Goal: Task Accomplishment & Management: Manage account settings

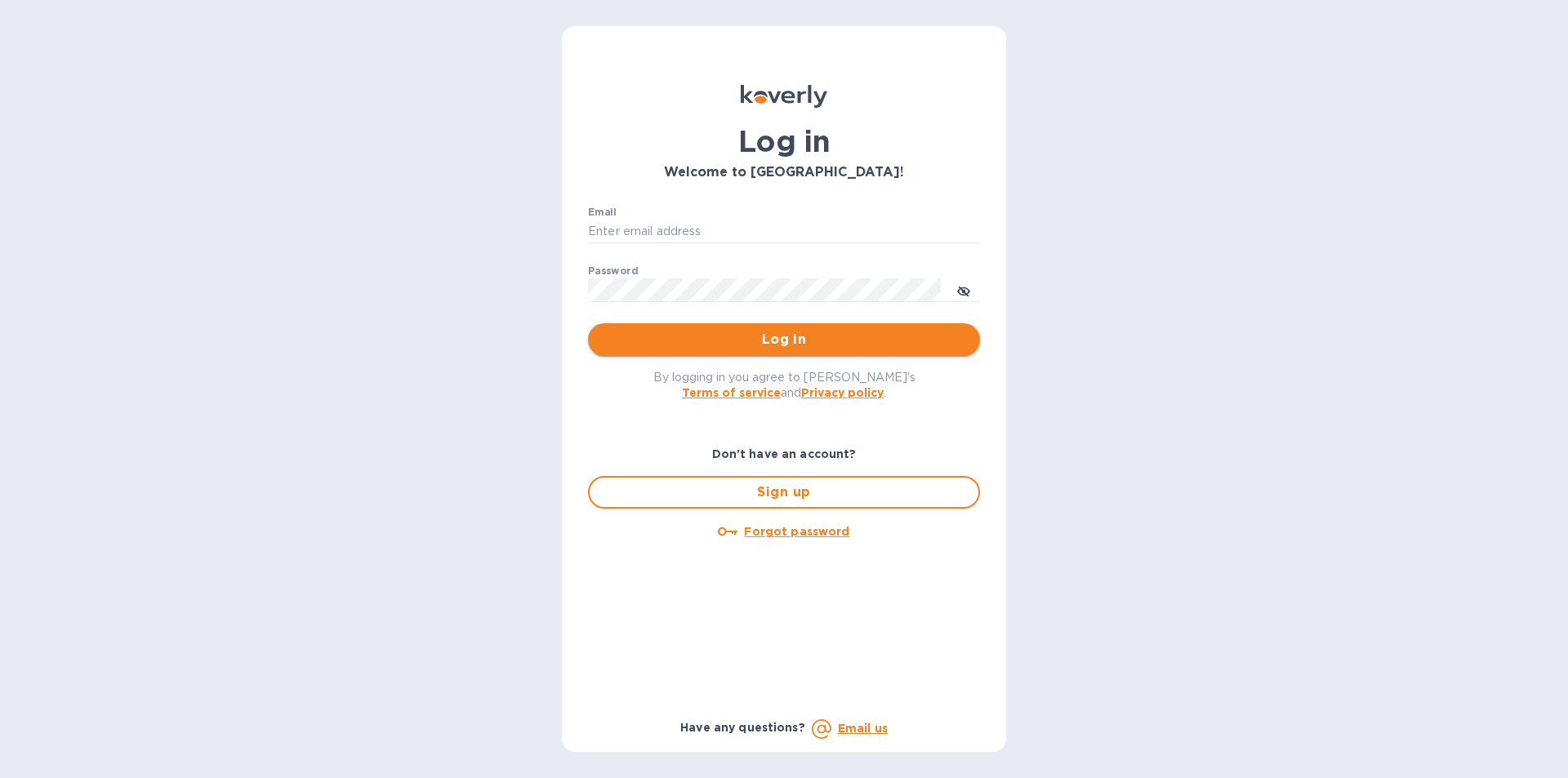
type input "[PERSON_NAME][EMAIL_ADDRESS][DOMAIN_NAME]"
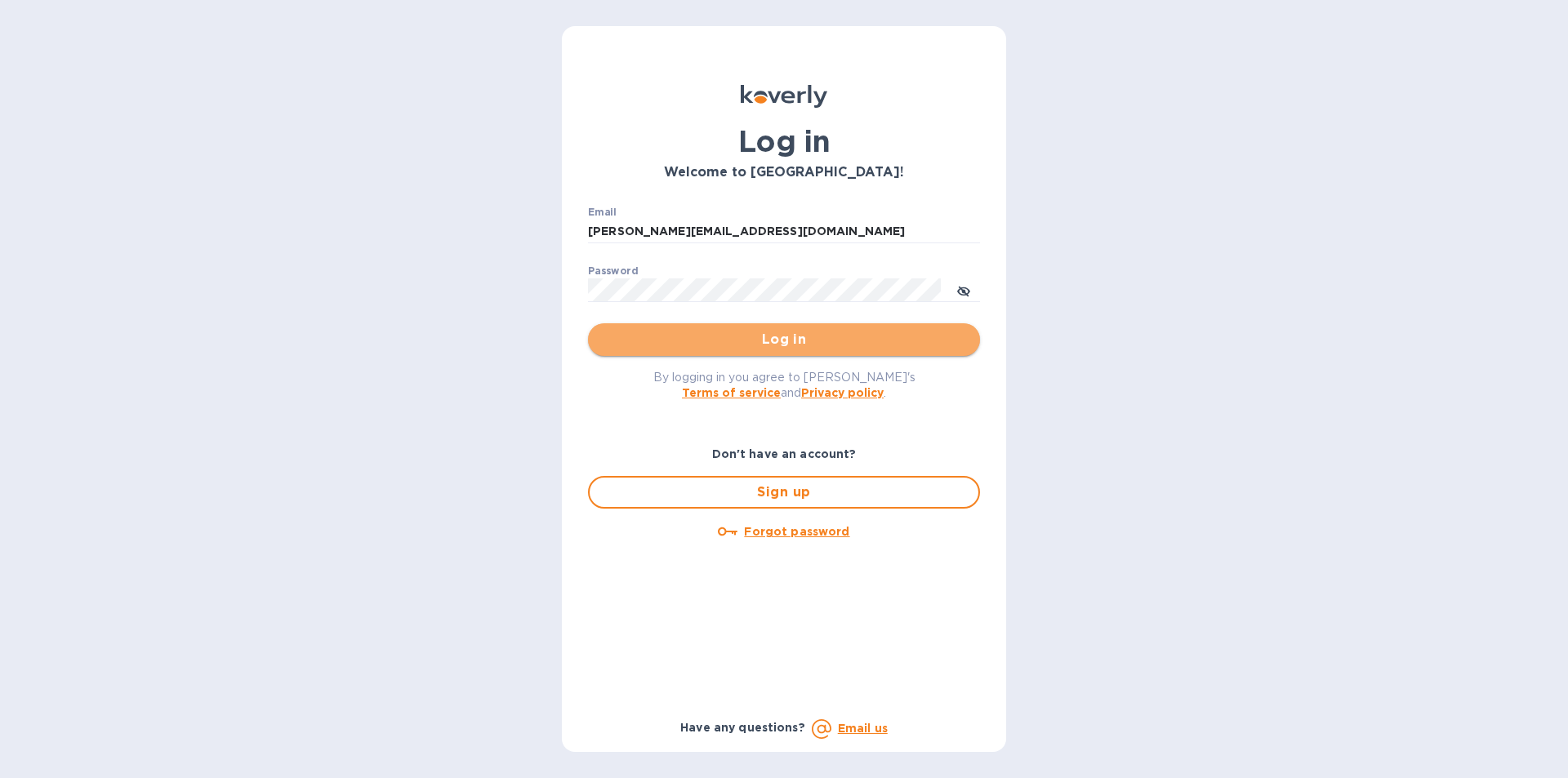
click at [799, 341] on span "Log in" at bounding box center [784, 339] width 365 height 20
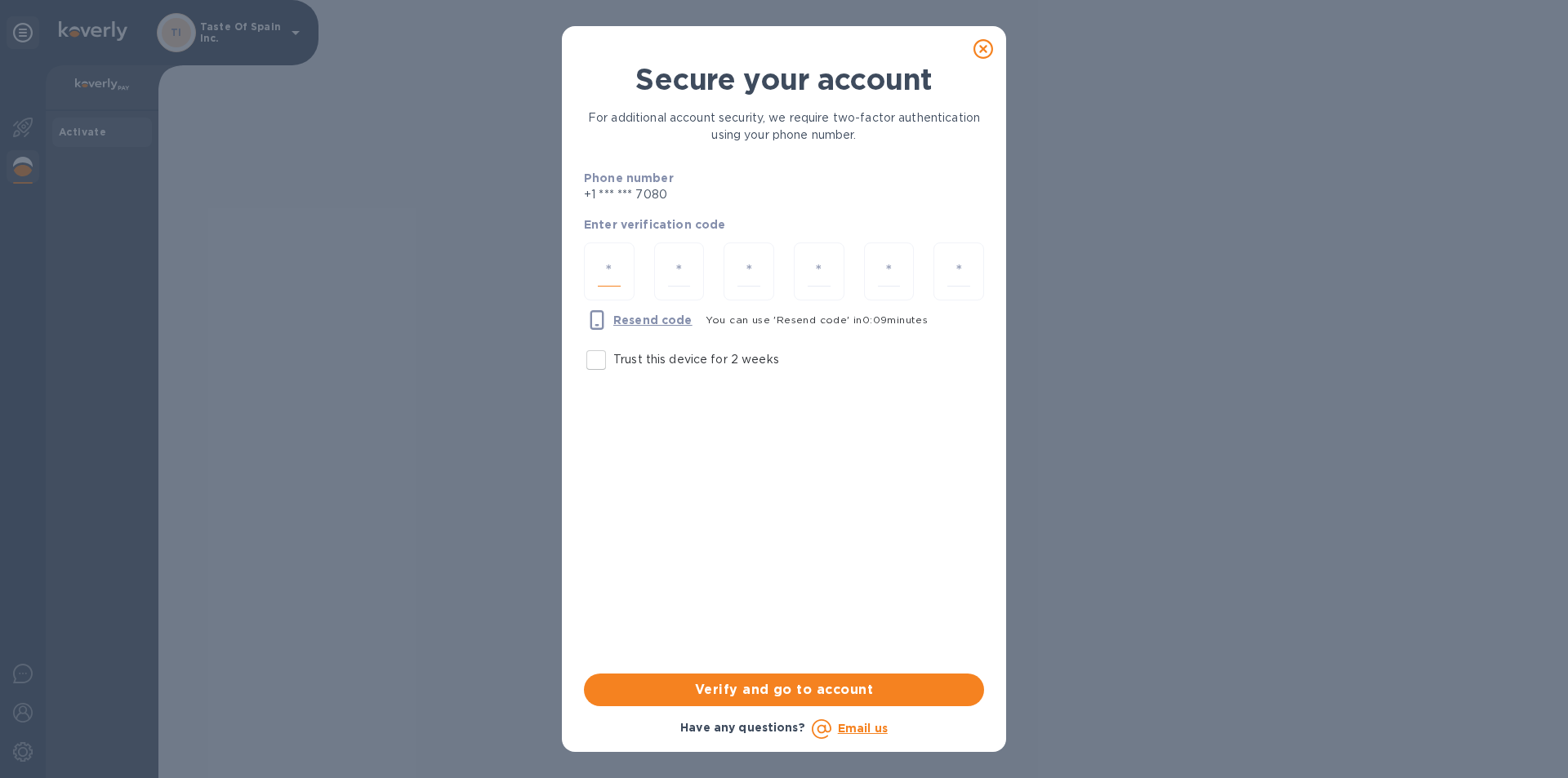
click at [609, 258] on input "number" at bounding box center [609, 271] width 23 height 30
type input "4"
type input "0"
type input "5"
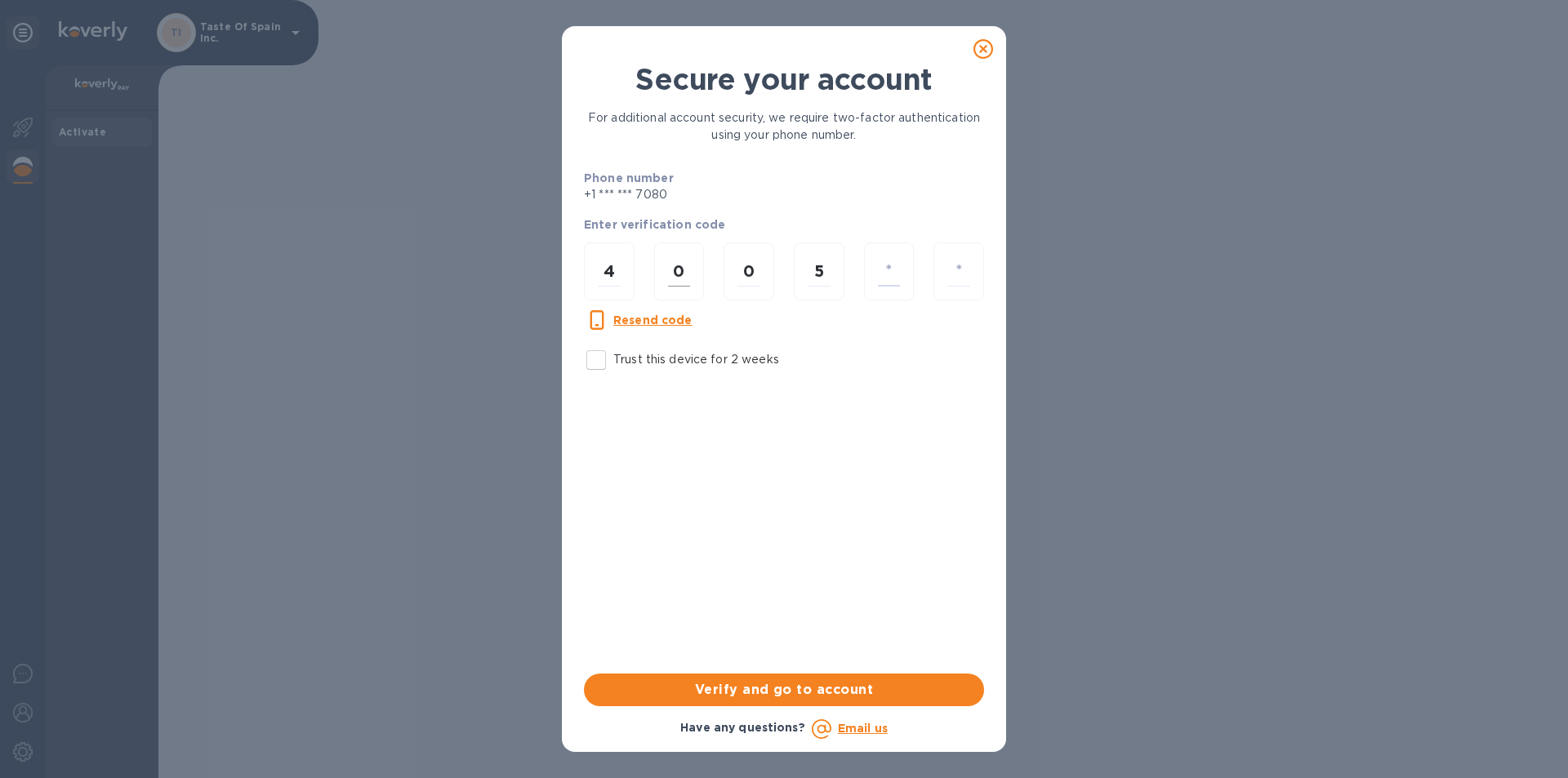
type input "5"
type input "7"
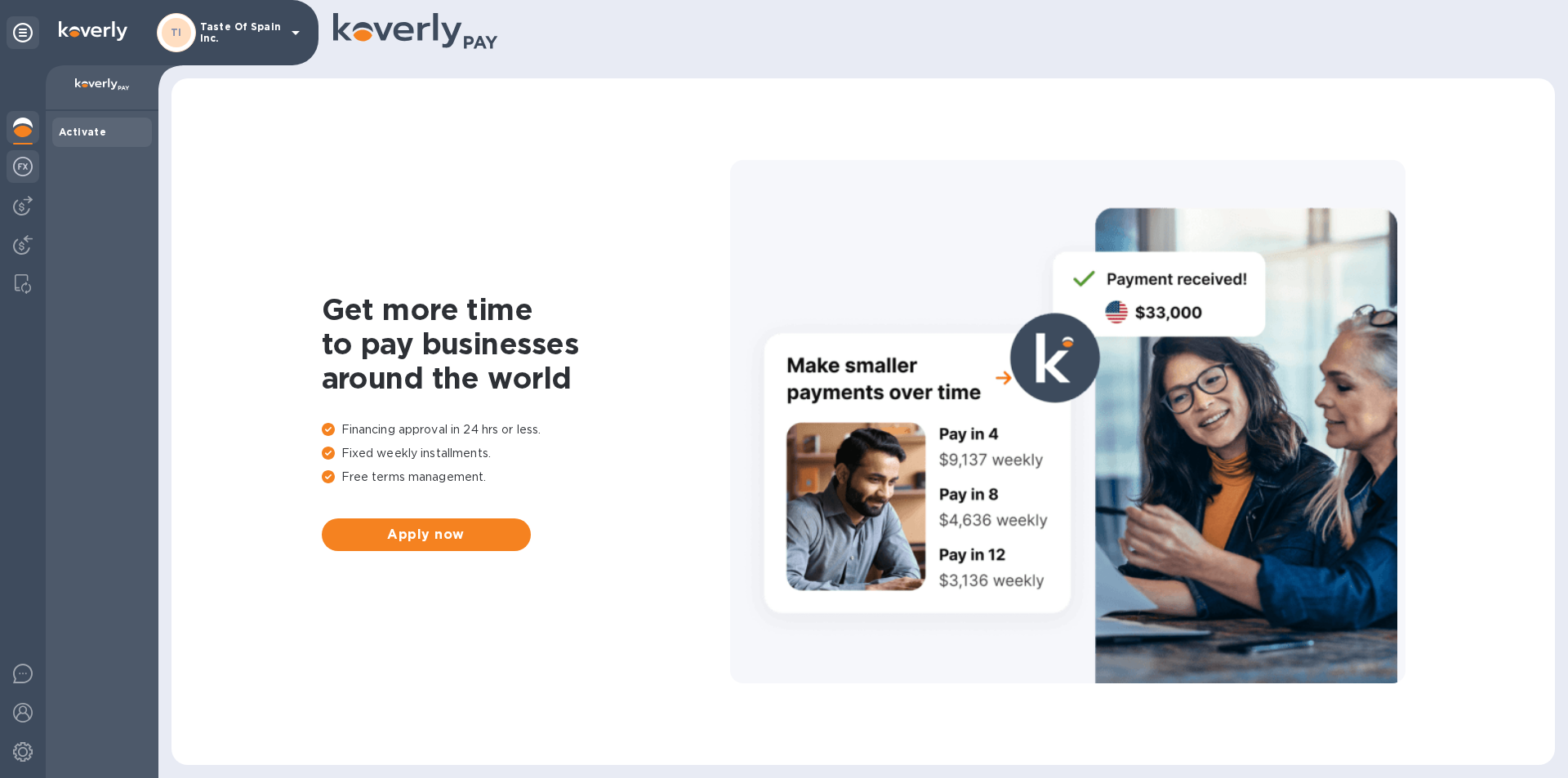
click at [27, 163] on img at bounding box center [22, 166] width 20 height 20
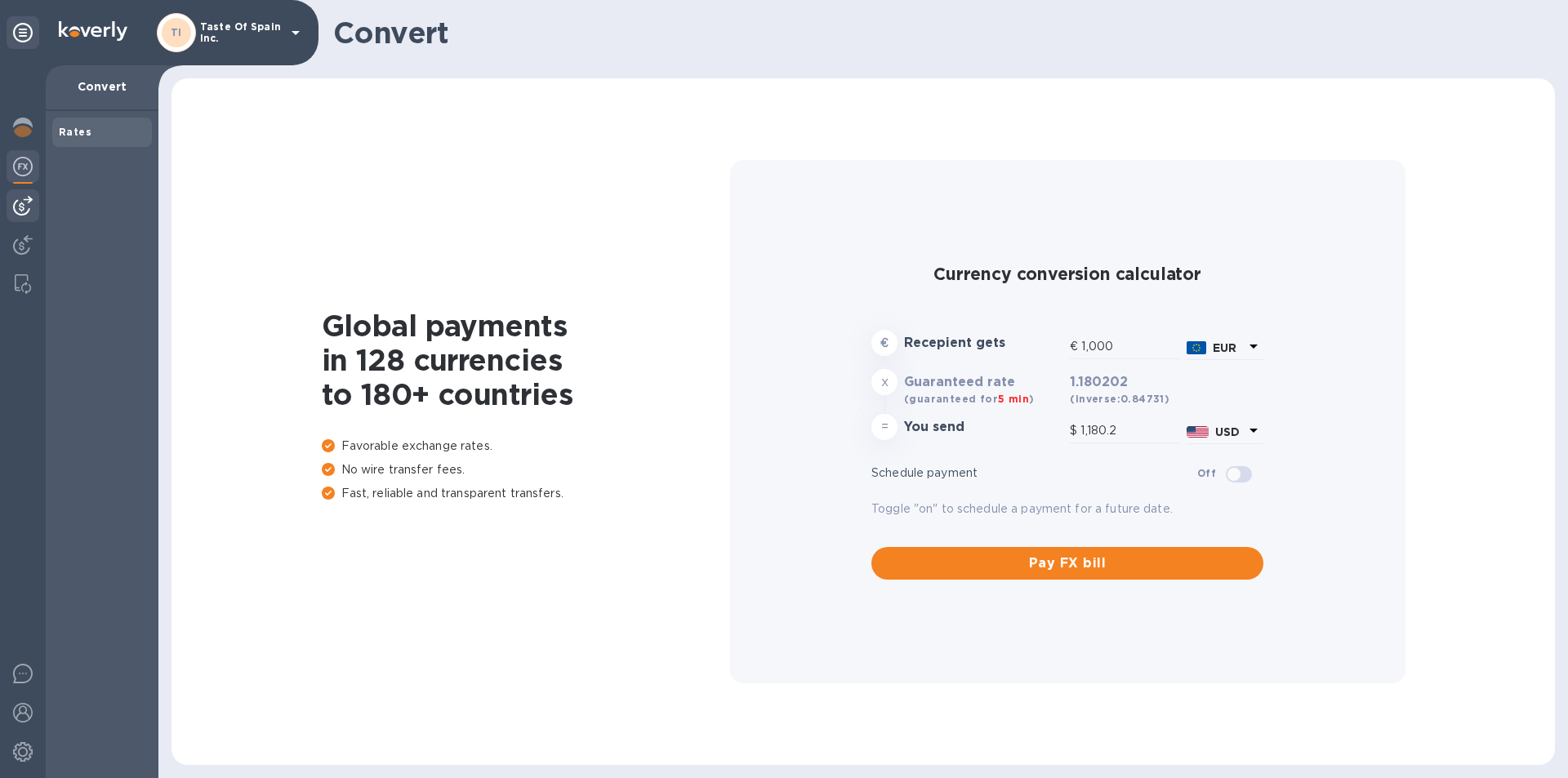
click at [19, 200] on img at bounding box center [22, 205] width 20 height 20
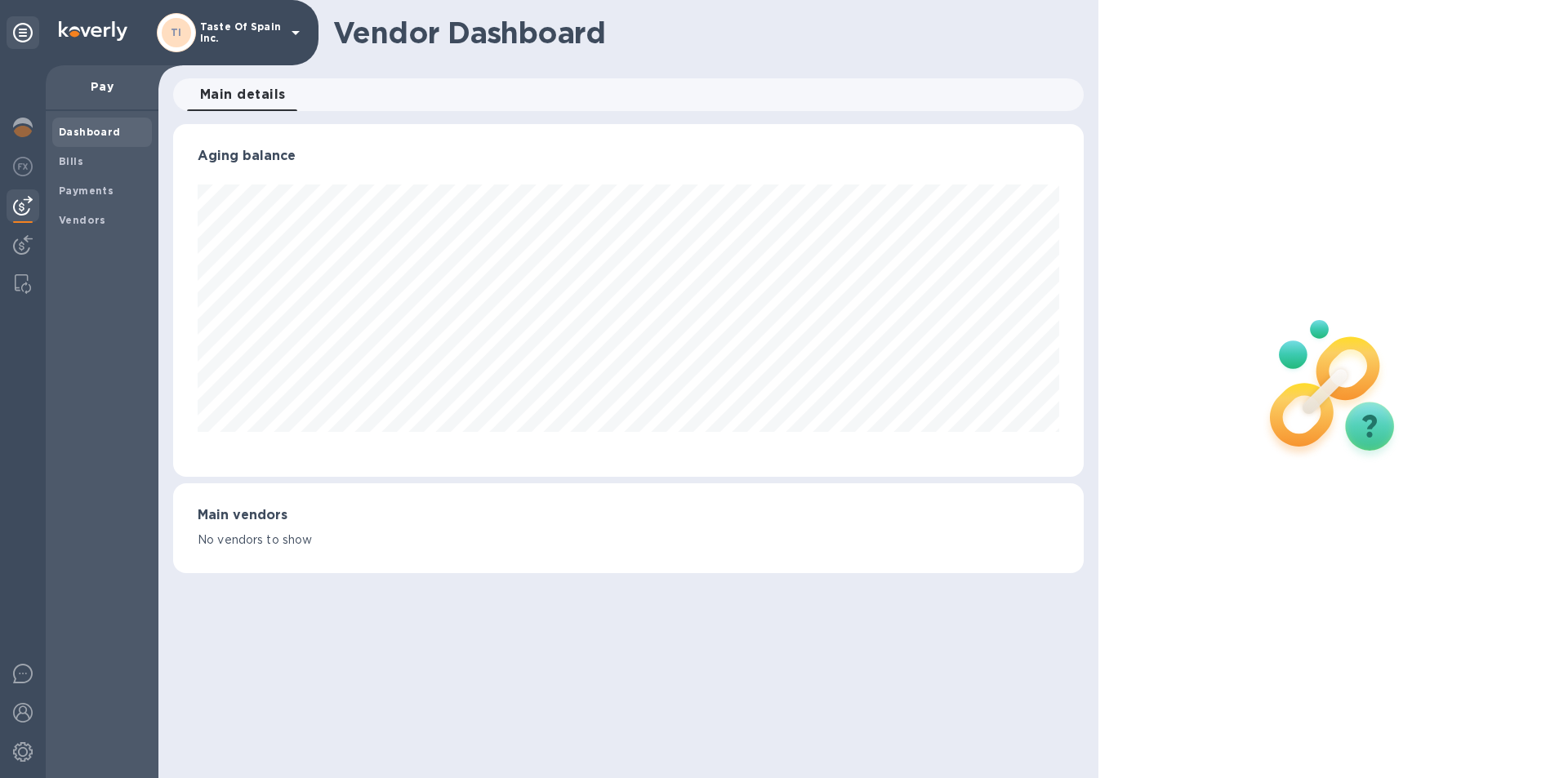
scroll to position [352, 903]
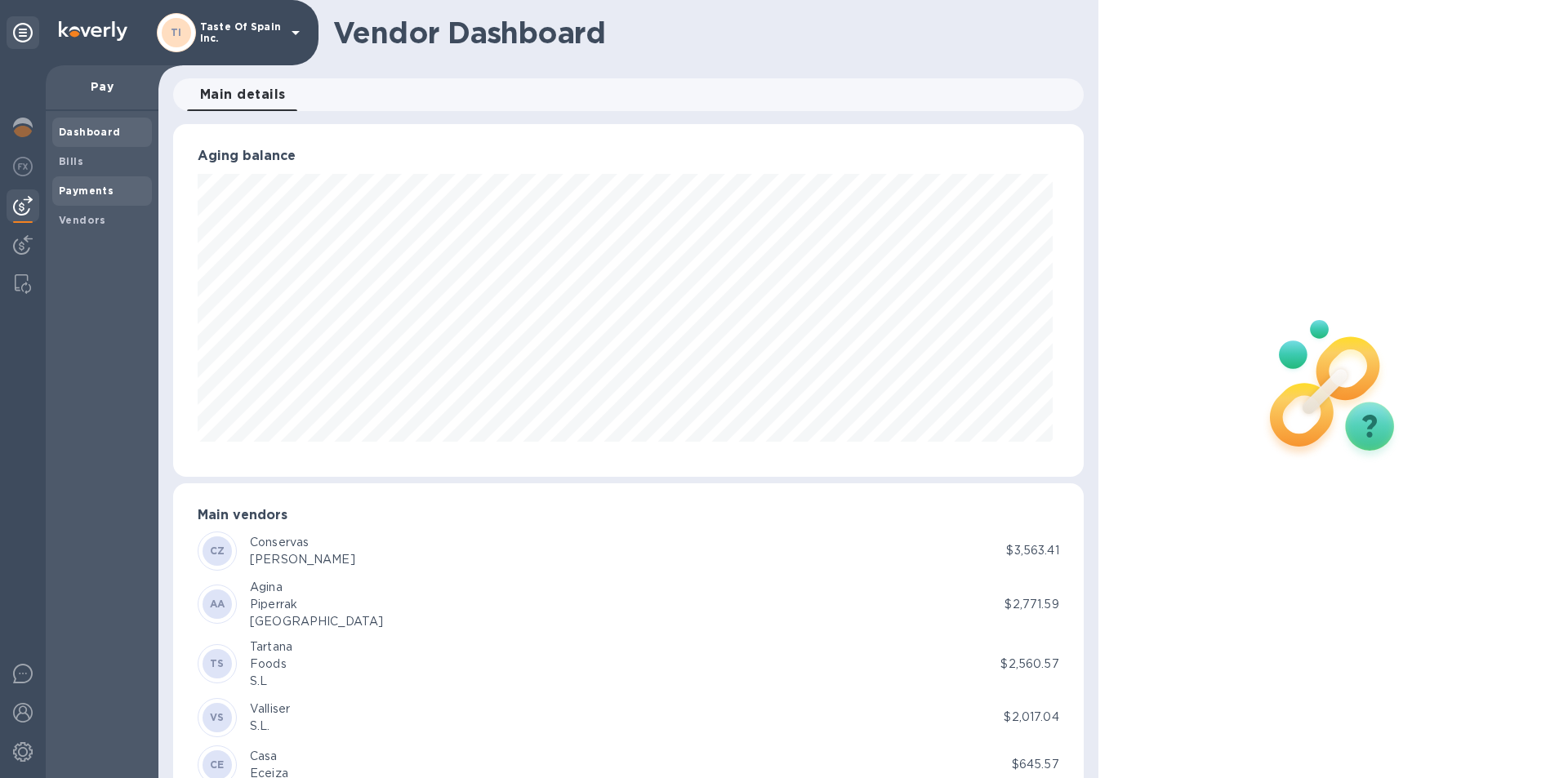
click at [78, 194] on b "Payments" at bounding box center [85, 190] width 54 height 12
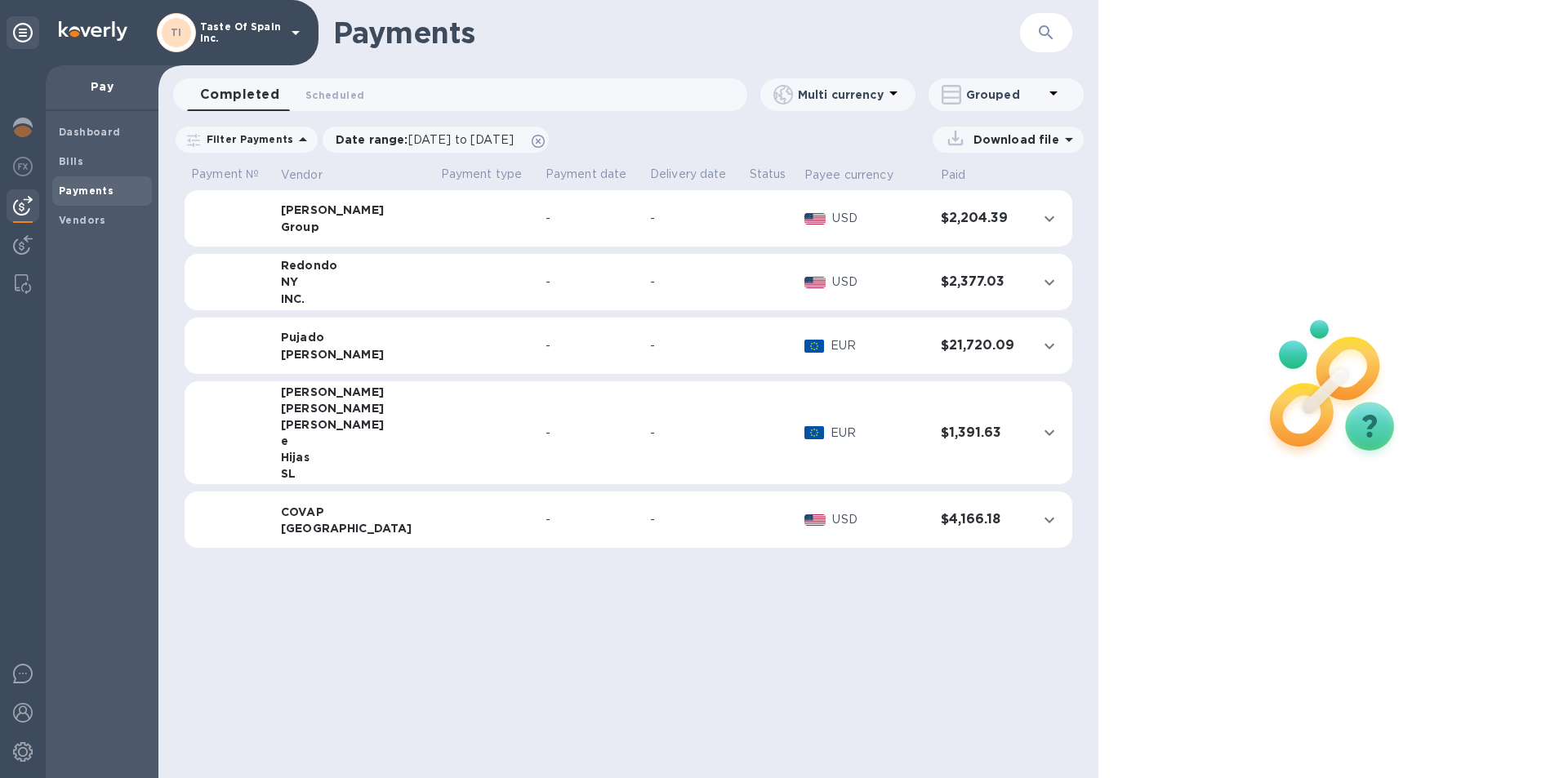
click at [332, 530] on div "USA" at bounding box center [354, 528] width 147 height 16
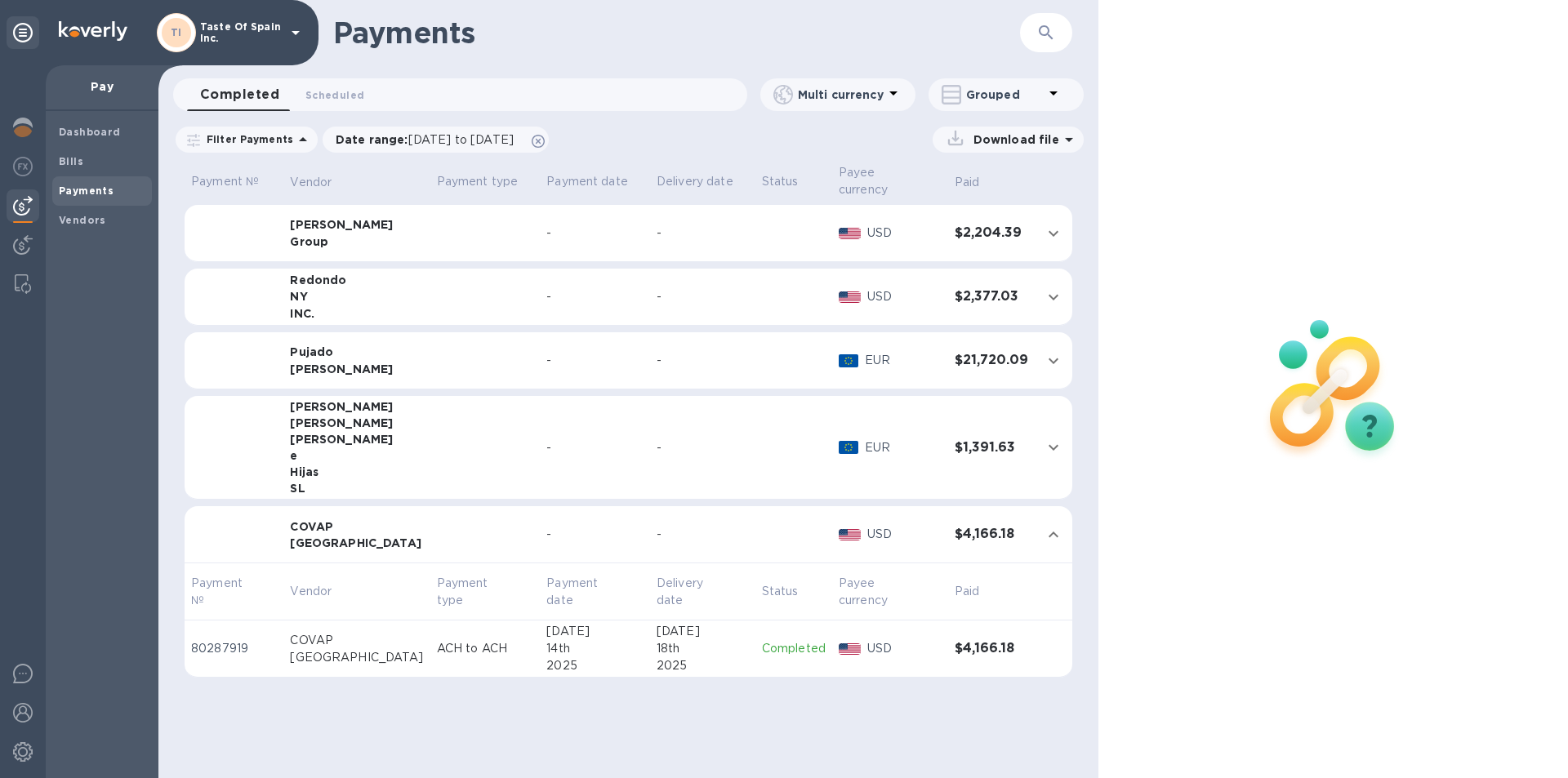
click at [463, 630] on td "ACH to ACH" at bounding box center [485, 649] width 110 height 57
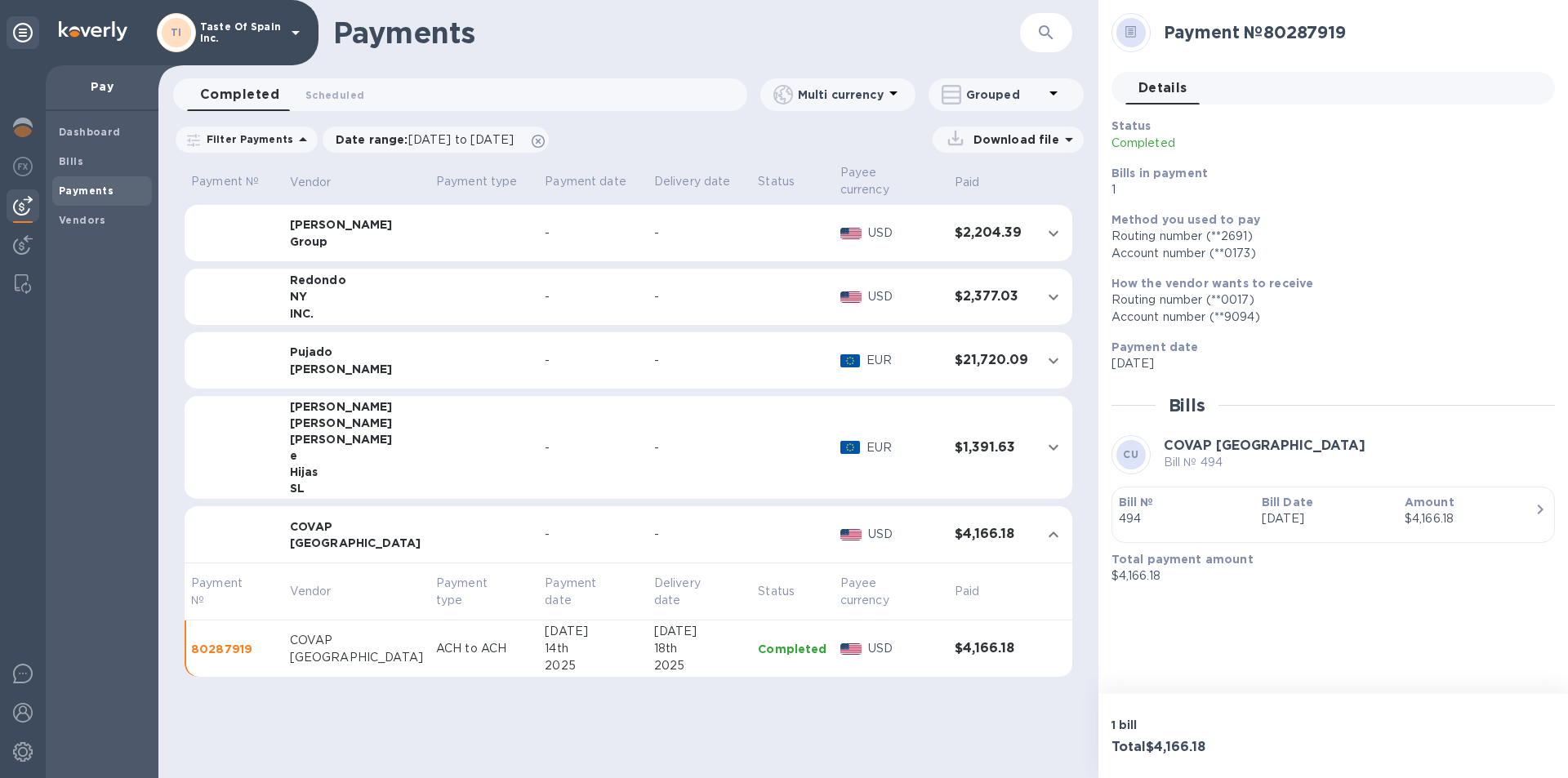
click at [1557, 514] on div "Payment № 80287919 Details 0 Status Completed Bills in payment 1 Method you use…" at bounding box center [1333, 346] width 470 height 694
click at [1543, 508] on icon "button" at bounding box center [1540, 509] width 20 height 20
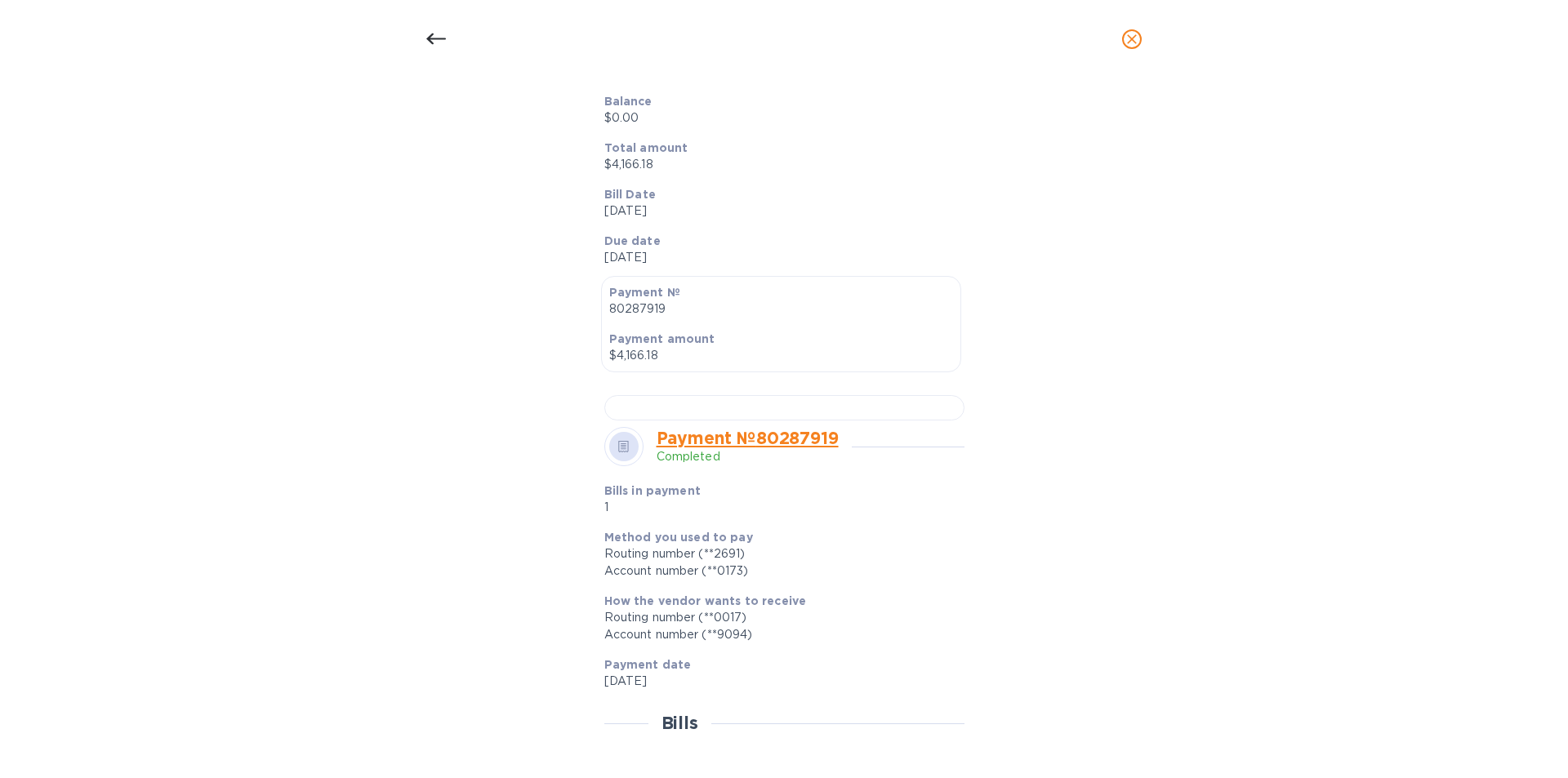
scroll to position [408, 0]
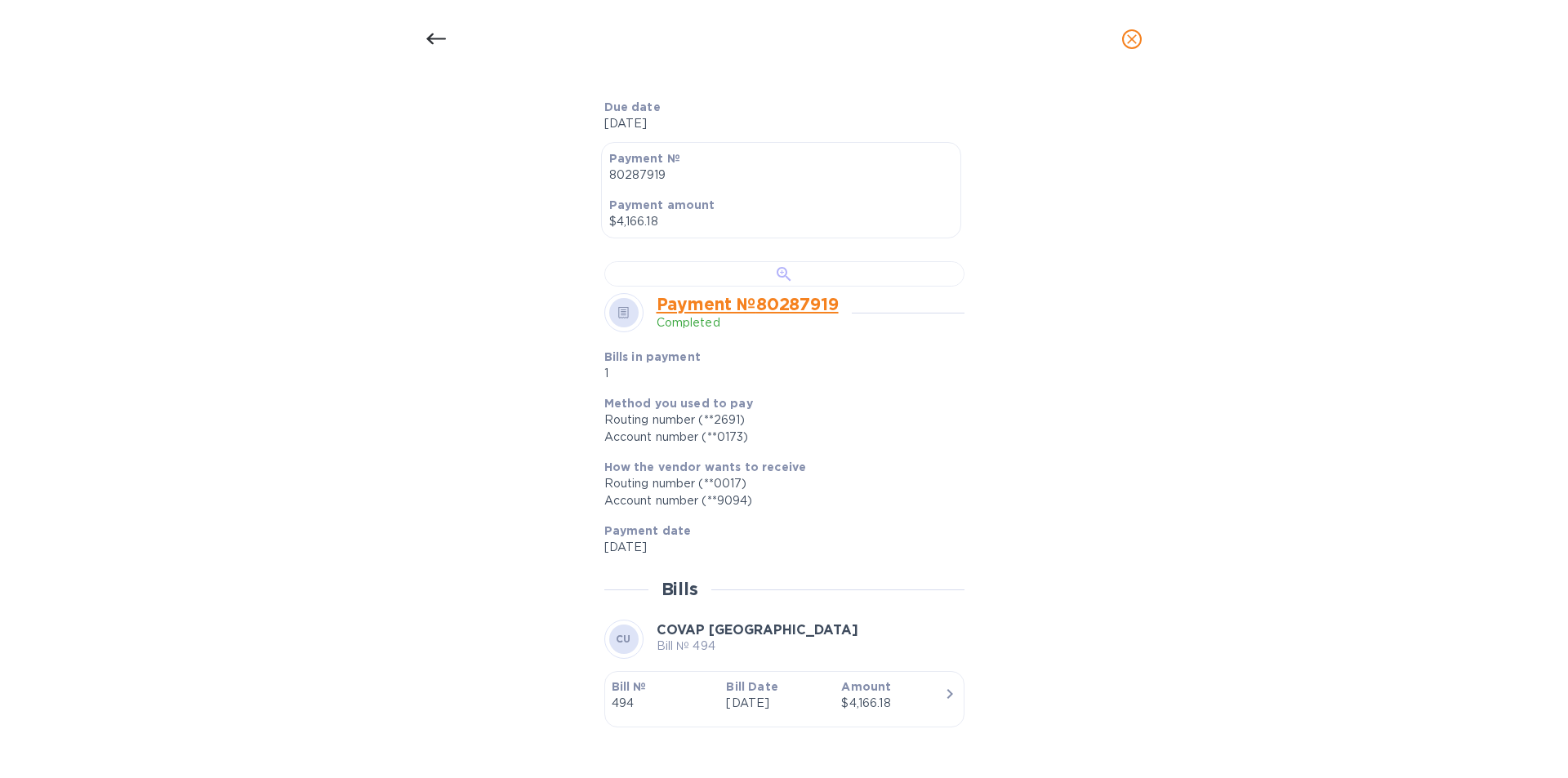
click at [775, 287] on div at bounding box center [784, 273] width 360 height 25
click at [429, 32] on icon at bounding box center [436, 39] width 20 height 20
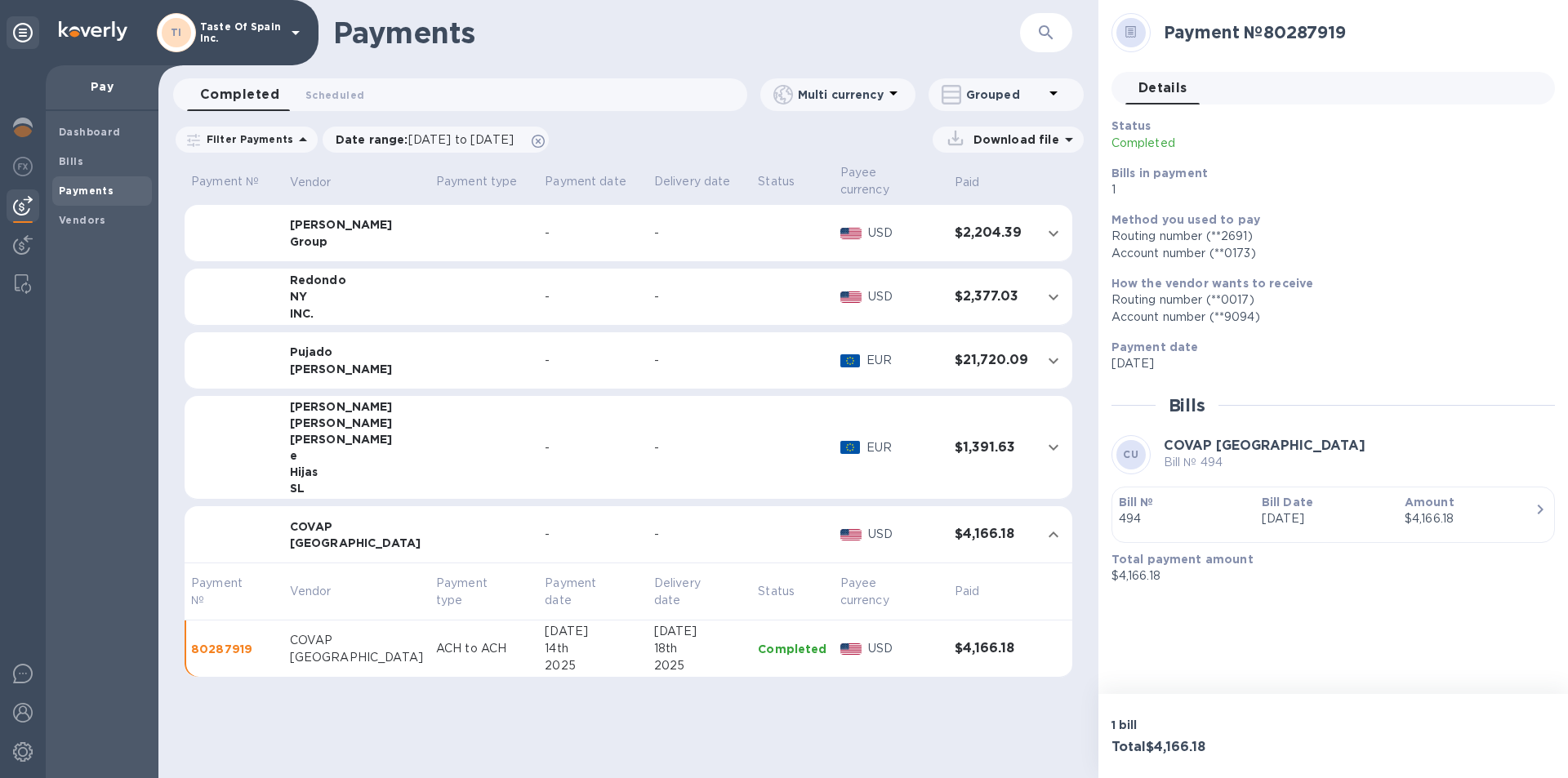
scroll to position [387, 0]
click at [79, 152] on div "Bills" at bounding box center [103, 162] width 100 height 29
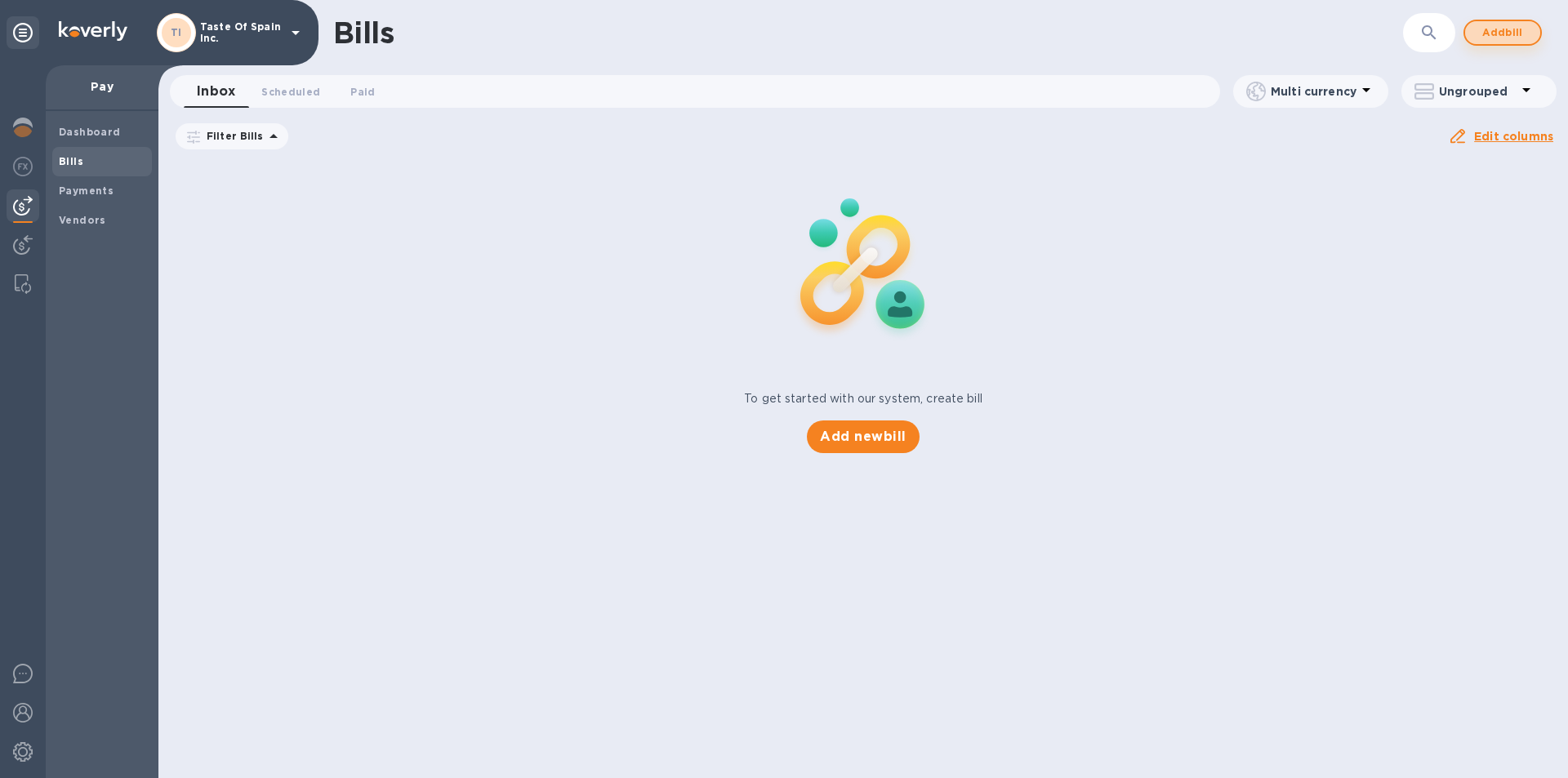
click at [1490, 35] on span "Add bill" at bounding box center [1502, 33] width 49 height 20
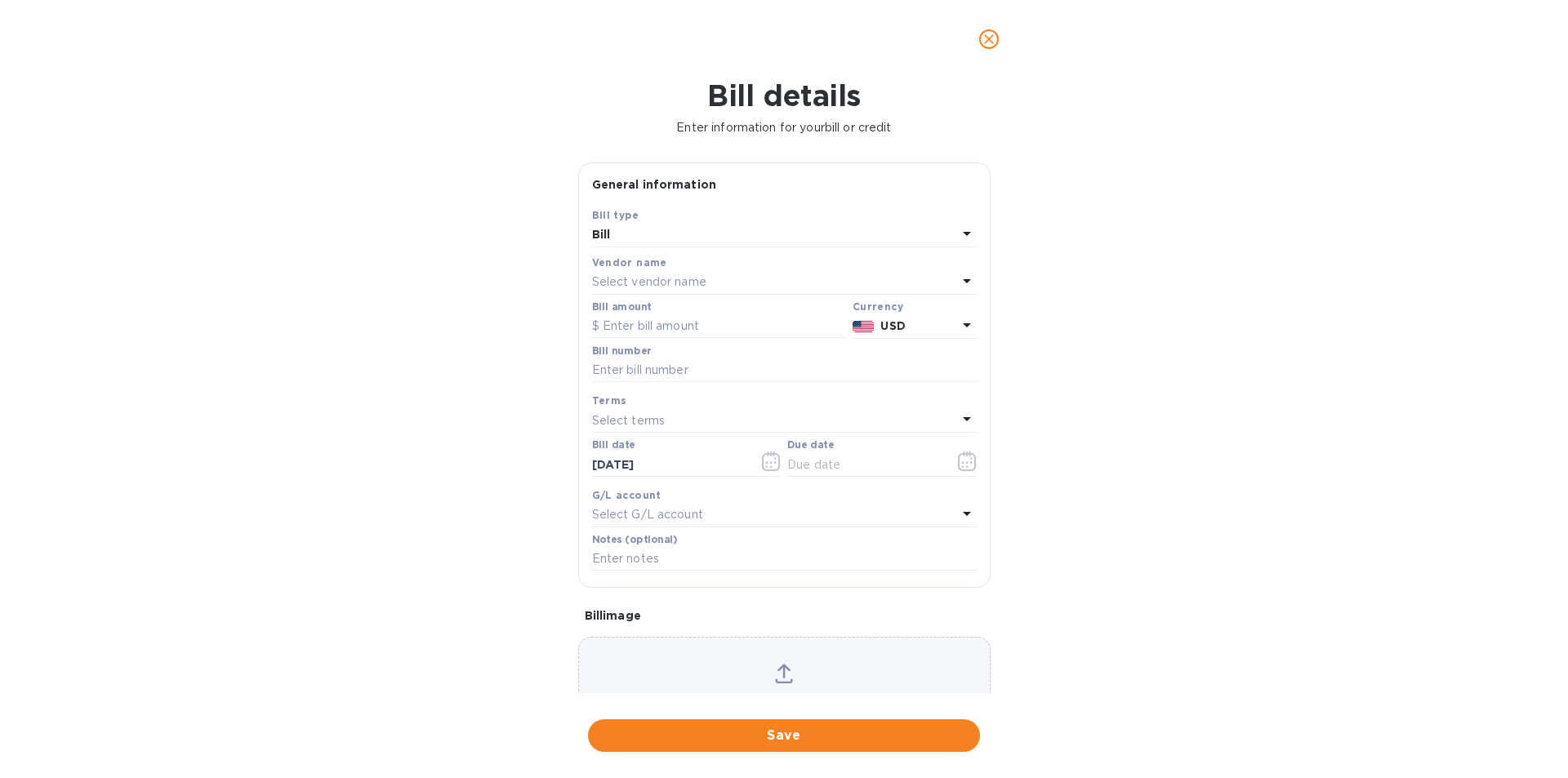
click at [661, 290] on p "Select vendor name" at bounding box center [649, 282] width 115 height 17
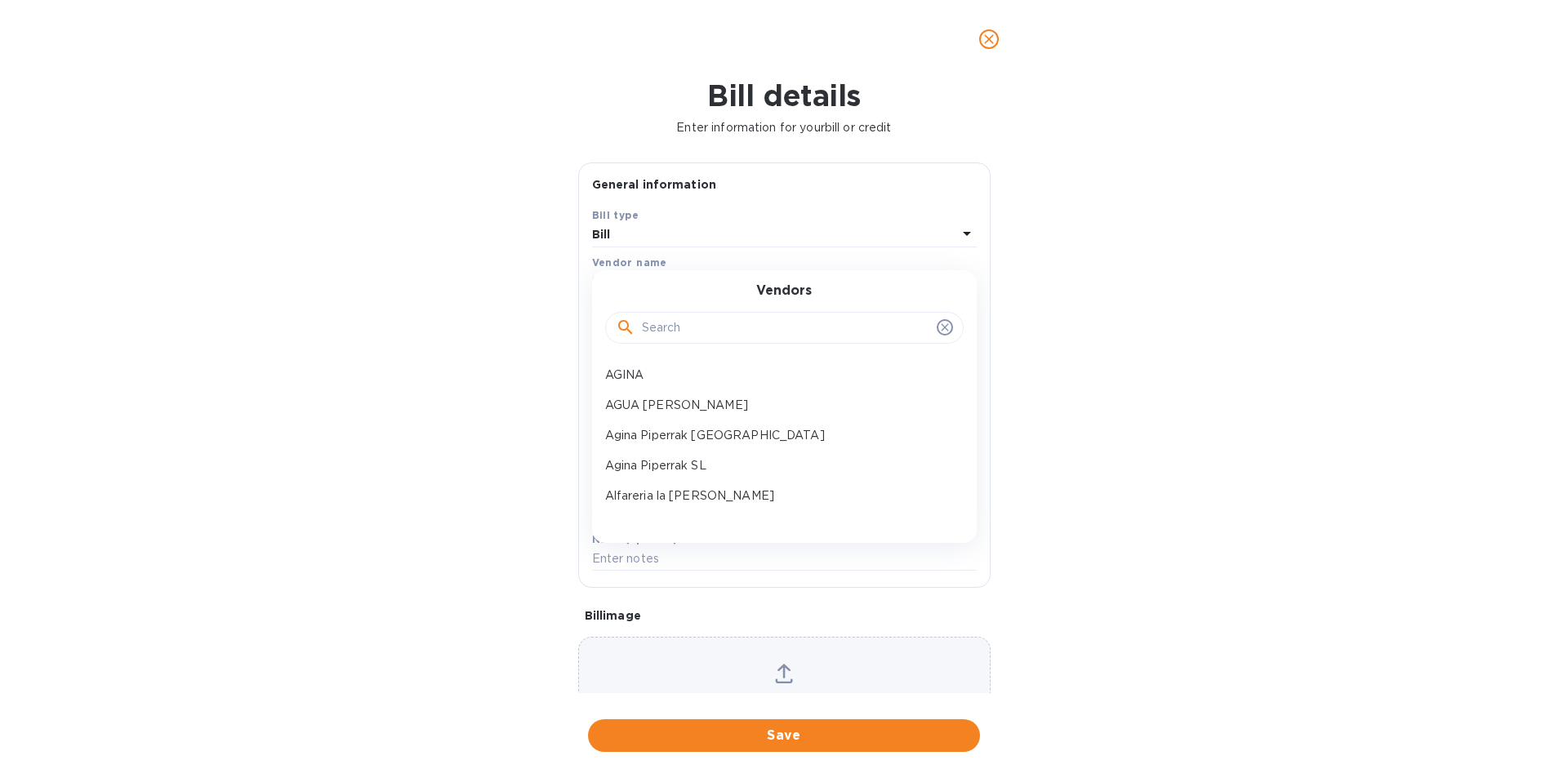
click at [663, 338] on input "text" at bounding box center [786, 328] width 288 height 24
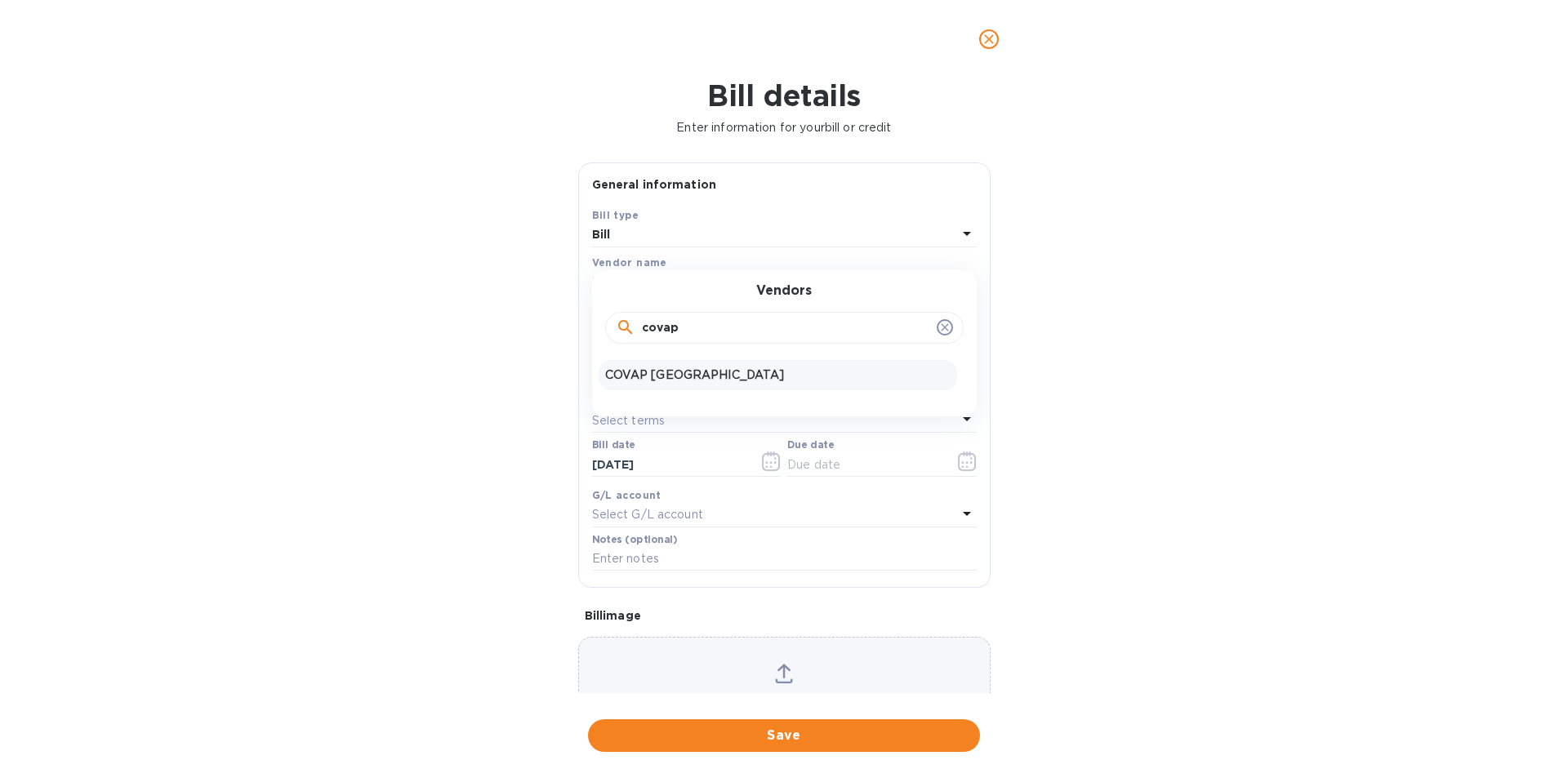
type input "covap"
click at [663, 383] on p "COVAP USA" at bounding box center [778, 375] width 346 height 17
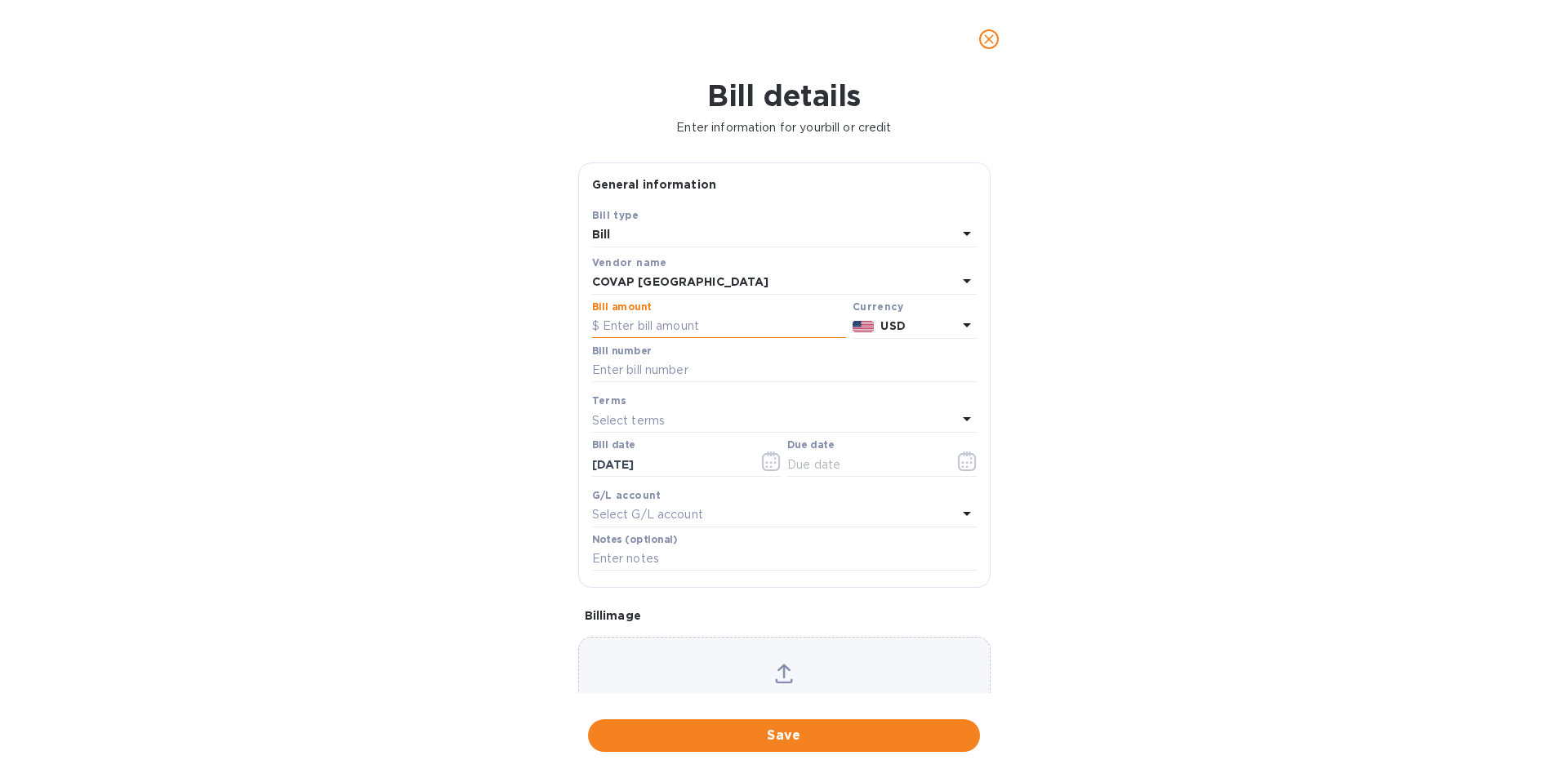
click at [650, 339] on input "text" at bounding box center [719, 327] width 254 height 24
type input "8,838.44"
click at [640, 383] on input "text" at bounding box center [784, 370] width 384 height 24
click at [593, 383] on input "584 582" at bounding box center [784, 370] width 384 height 24
click at [721, 383] on input "FU25000584 582" at bounding box center [784, 370] width 384 height 24
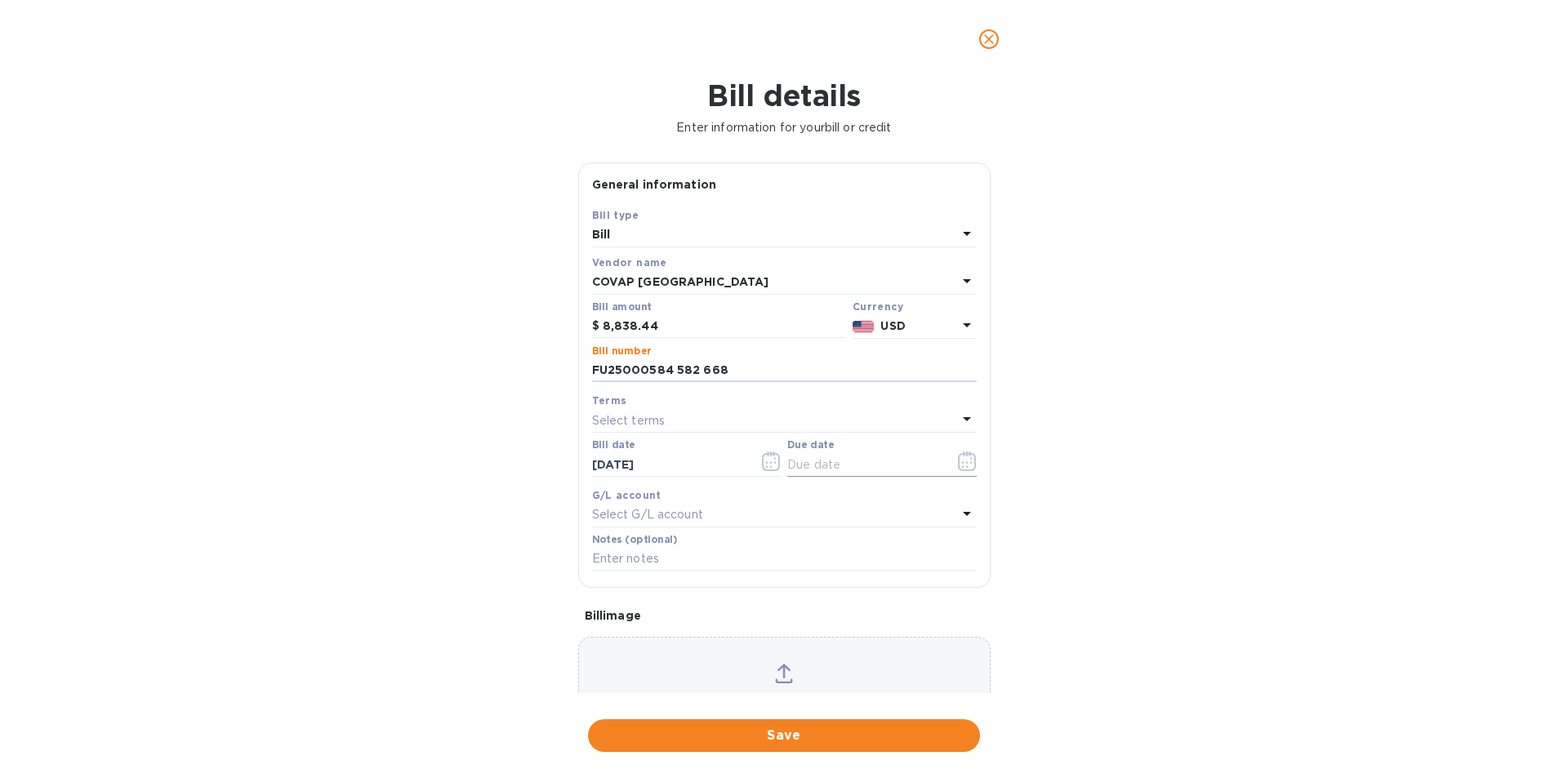
type input "FU25000584 582 668"
click at [961, 471] on icon "button" at bounding box center [967, 461] width 19 height 20
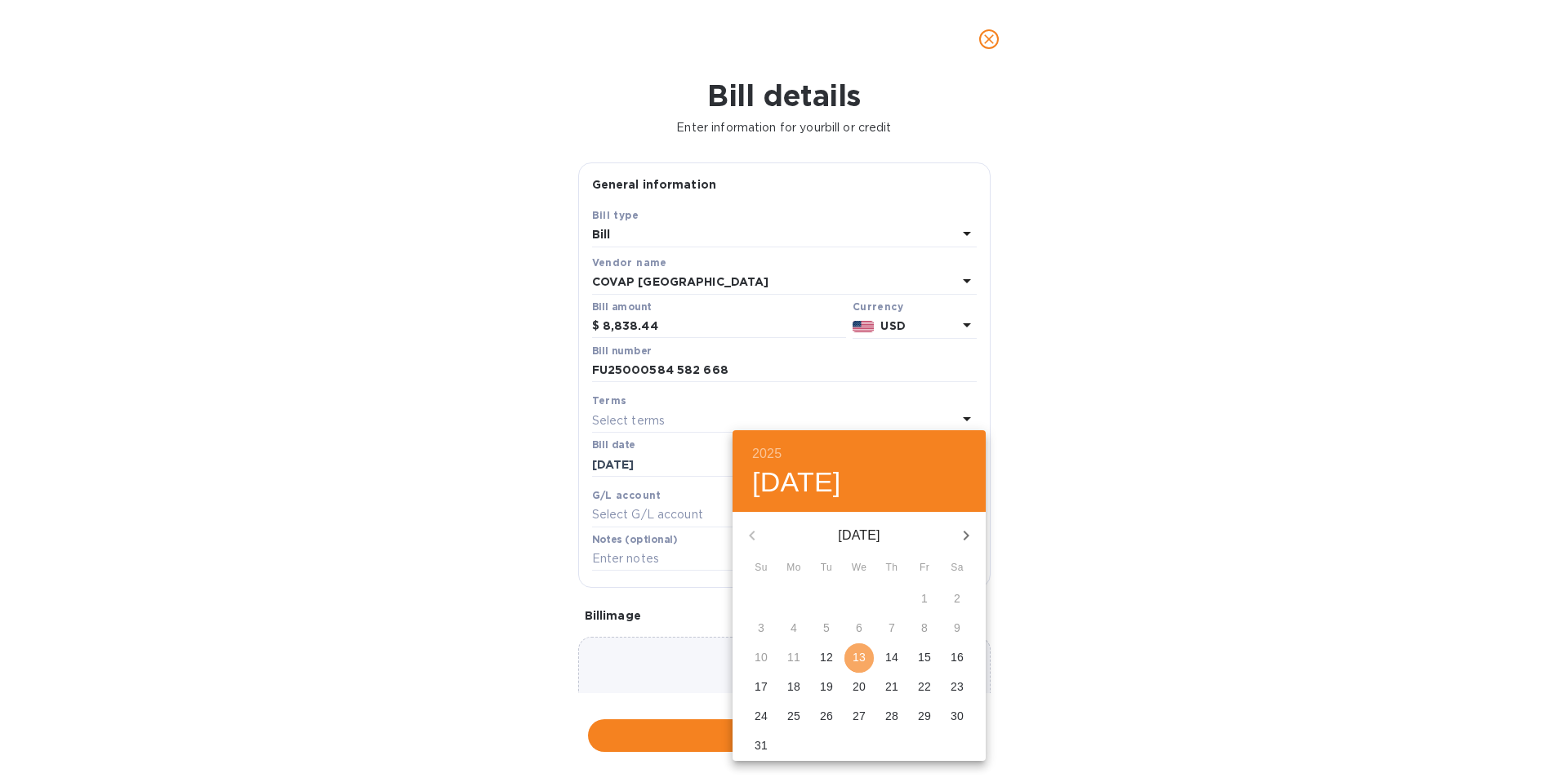
click at [865, 661] on p "13" at bounding box center [859, 657] width 13 height 16
type input "08/13/2025"
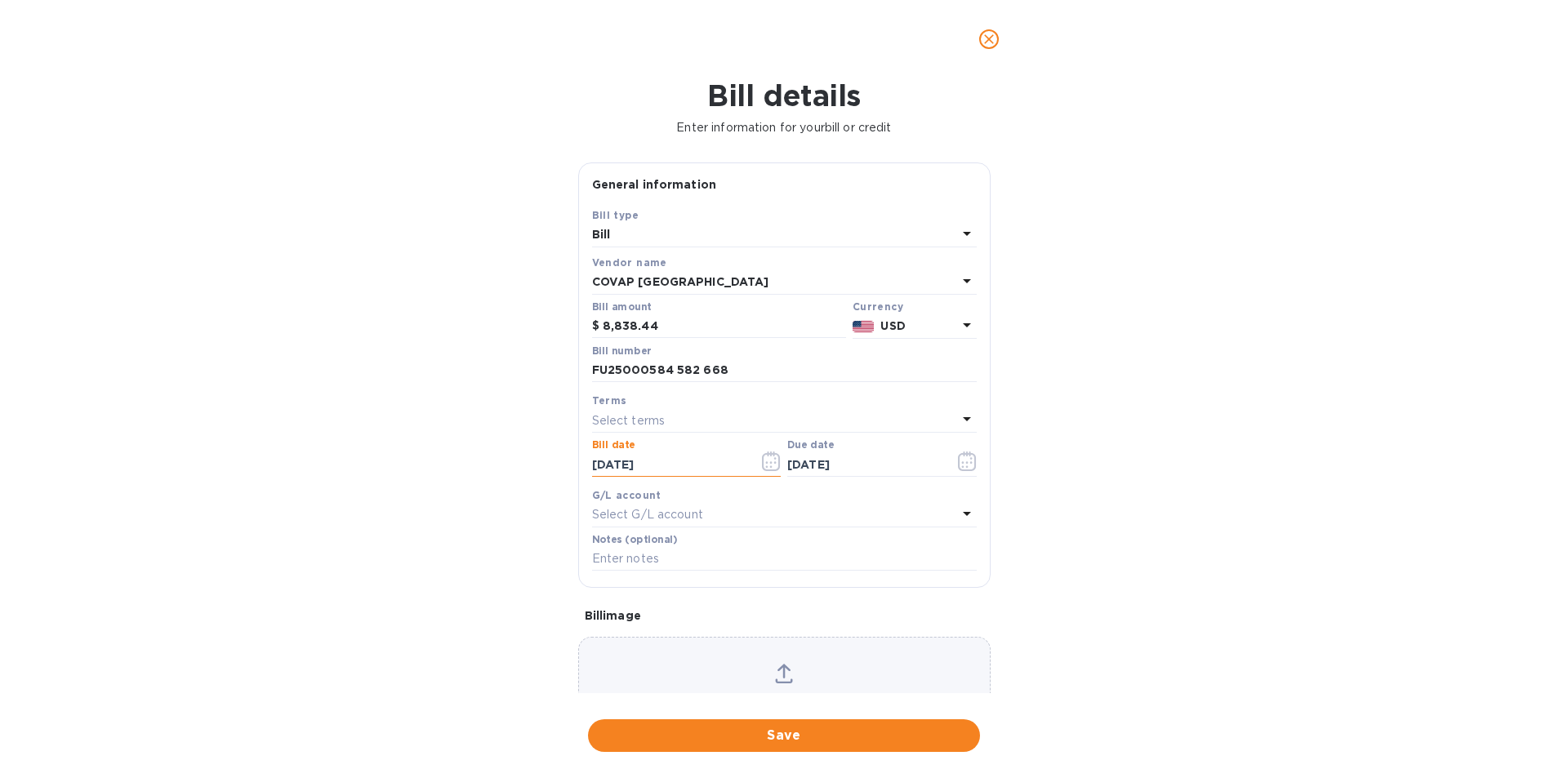
click at [615, 476] on input "08/13/2025" at bounding box center [669, 464] width 154 height 24
click at [766, 464] on icon "button" at bounding box center [767, 462] width 3 height 3
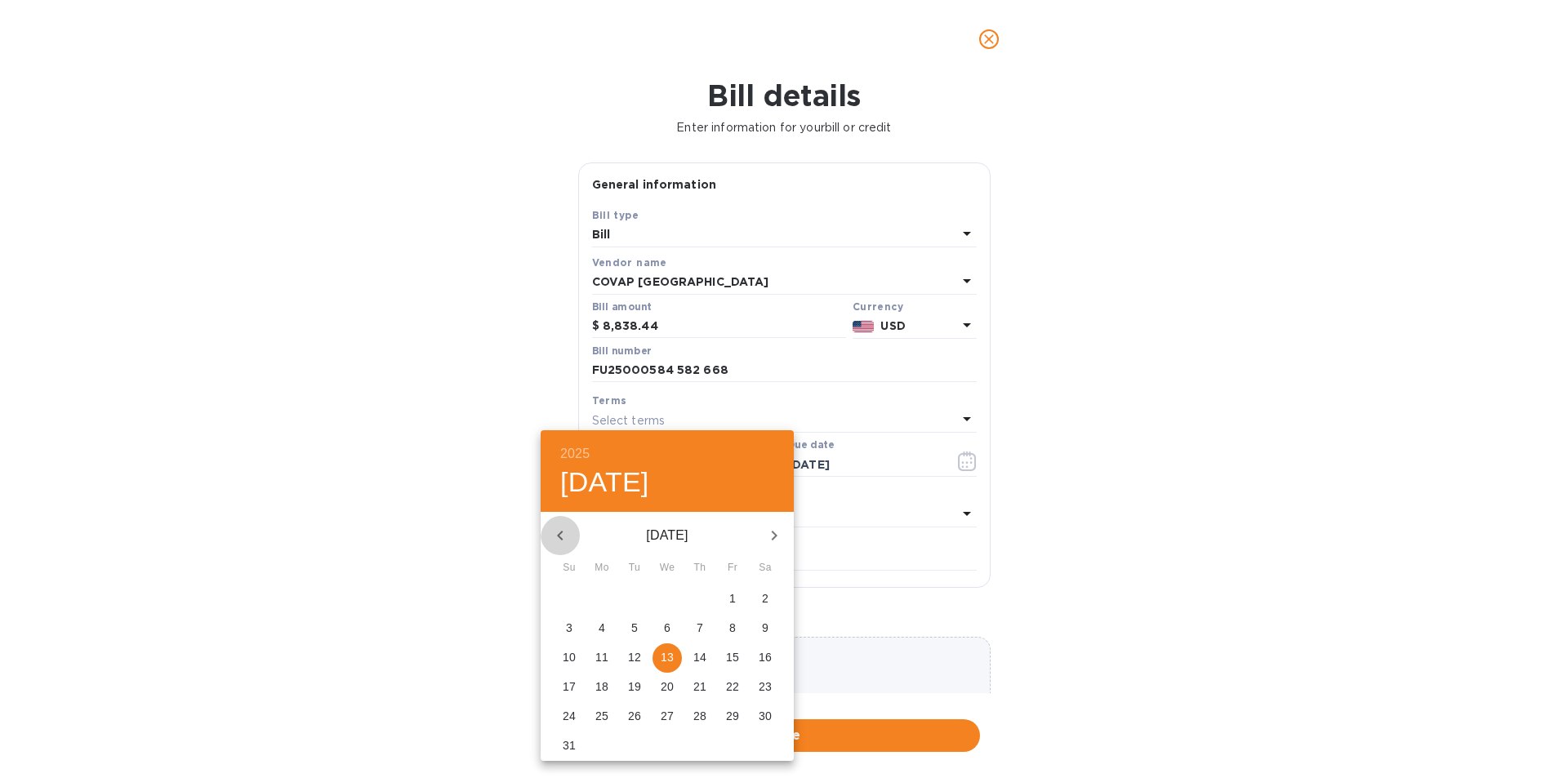
click at [556, 535] on icon "button" at bounding box center [560, 535] width 20 height 20
click at [601, 629] on p "7" at bounding box center [603, 627] width 7 height 16
type input "07/07/2025"
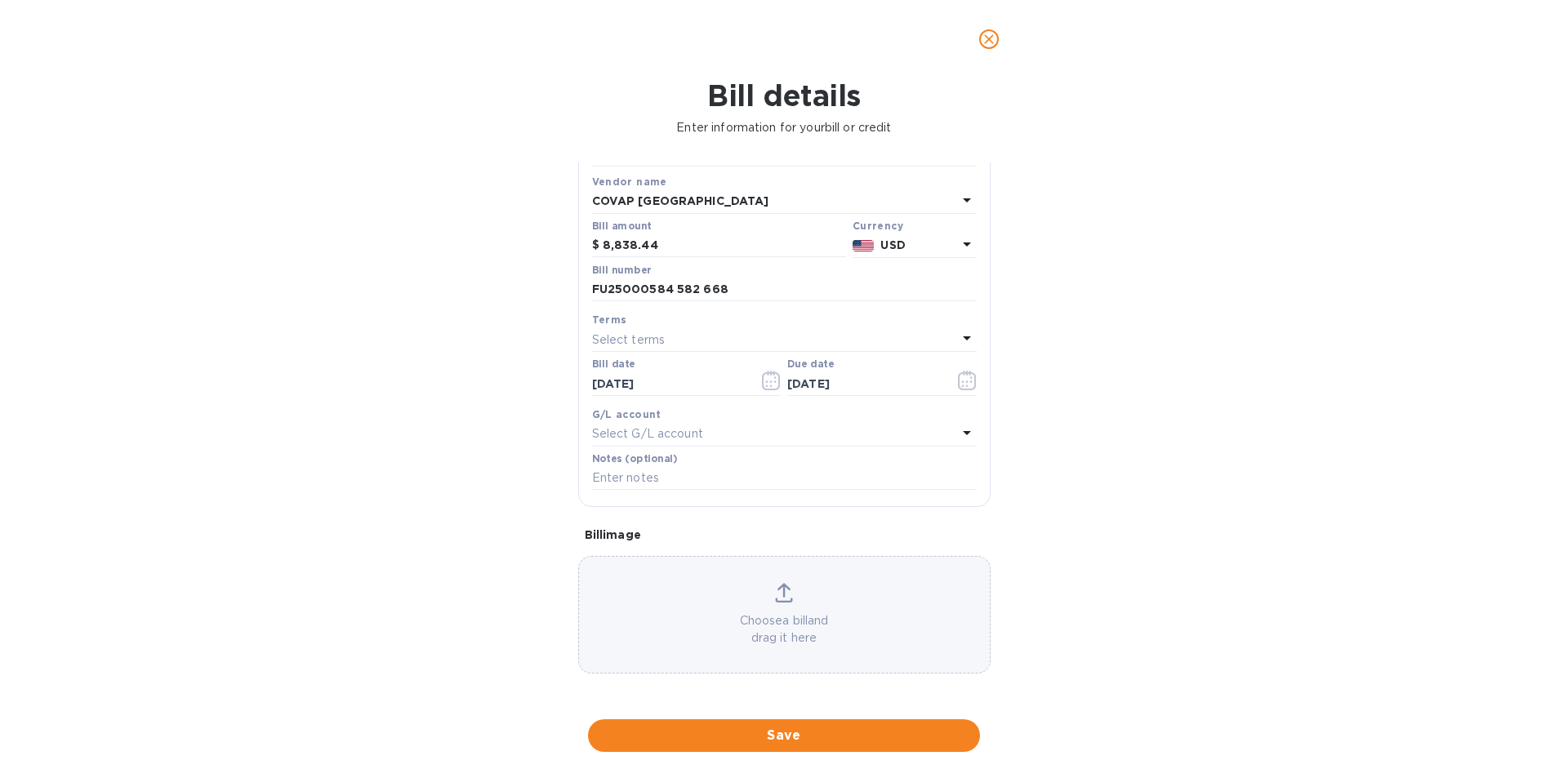
scroll to position [131, 0]
click at [783, 589] on icon at bounding box center [784, 592] width 18 height 20
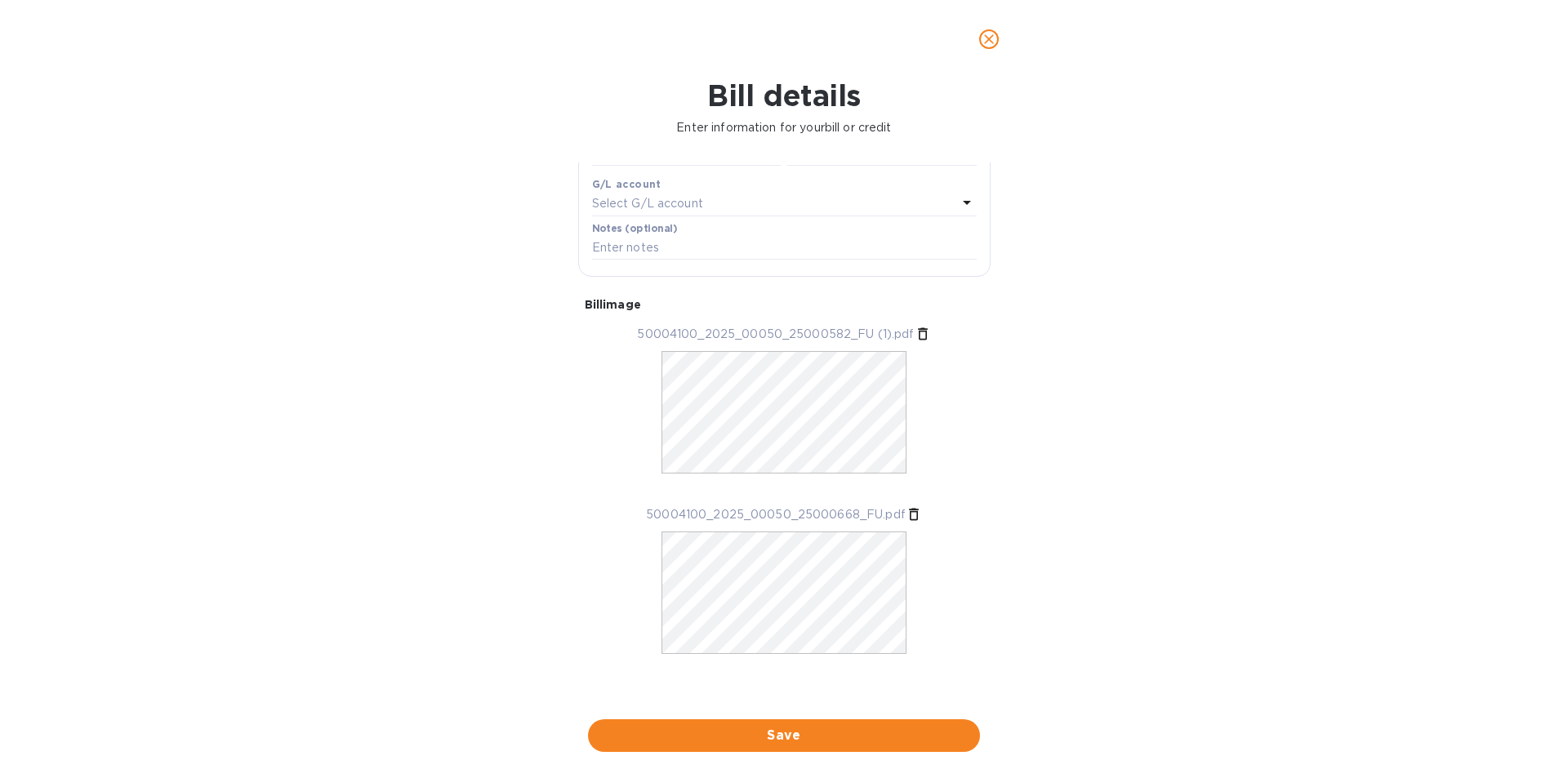
scroll to position [367, 0]
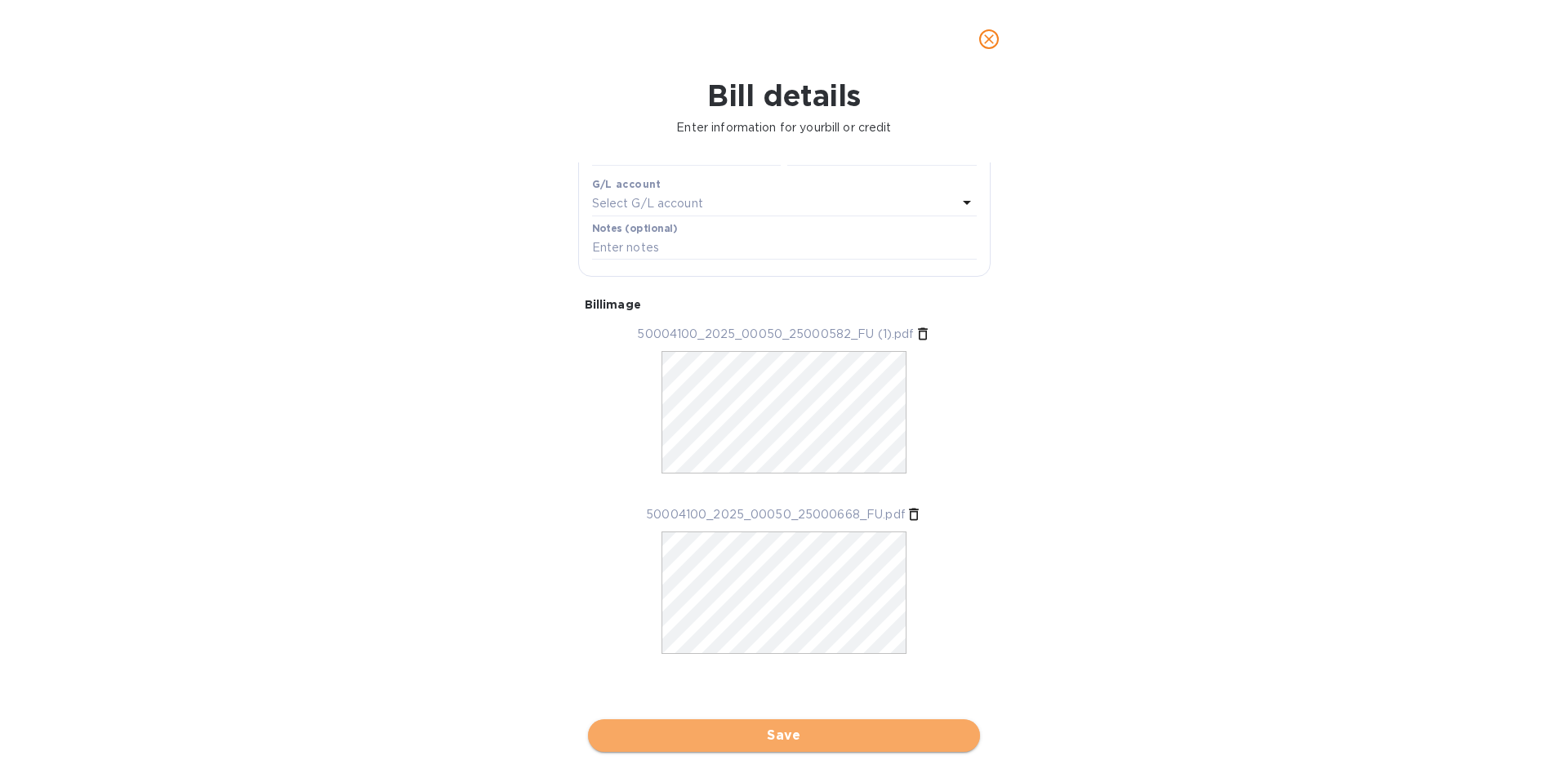
click at [790, 732] on span "Save" at bounding box center [784, 735] width 365 height 20
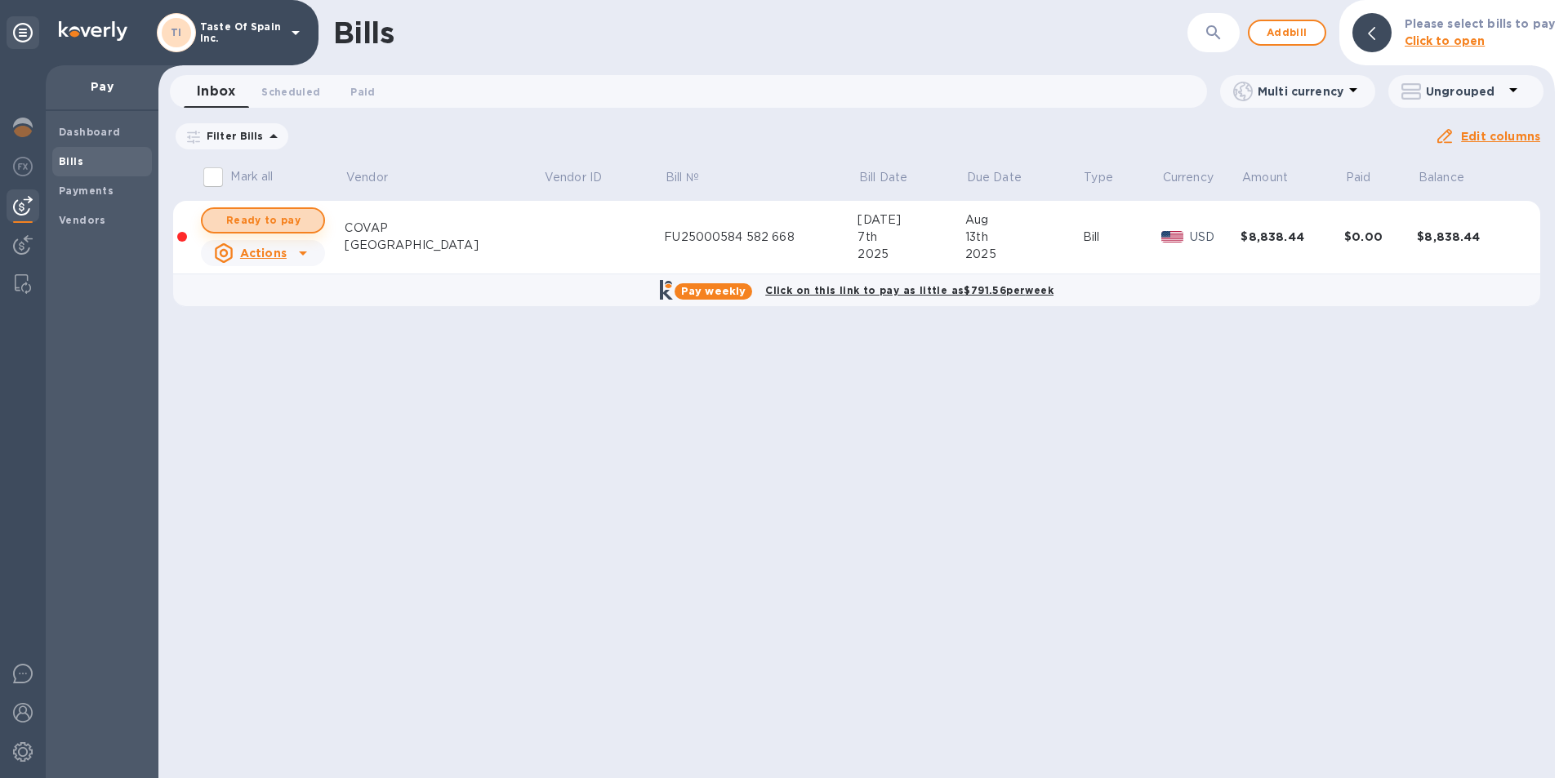
click at [290, 218] on span "Ready to pay" at bounding box center [263, 220] width 95 height 20
checkbox input "true"
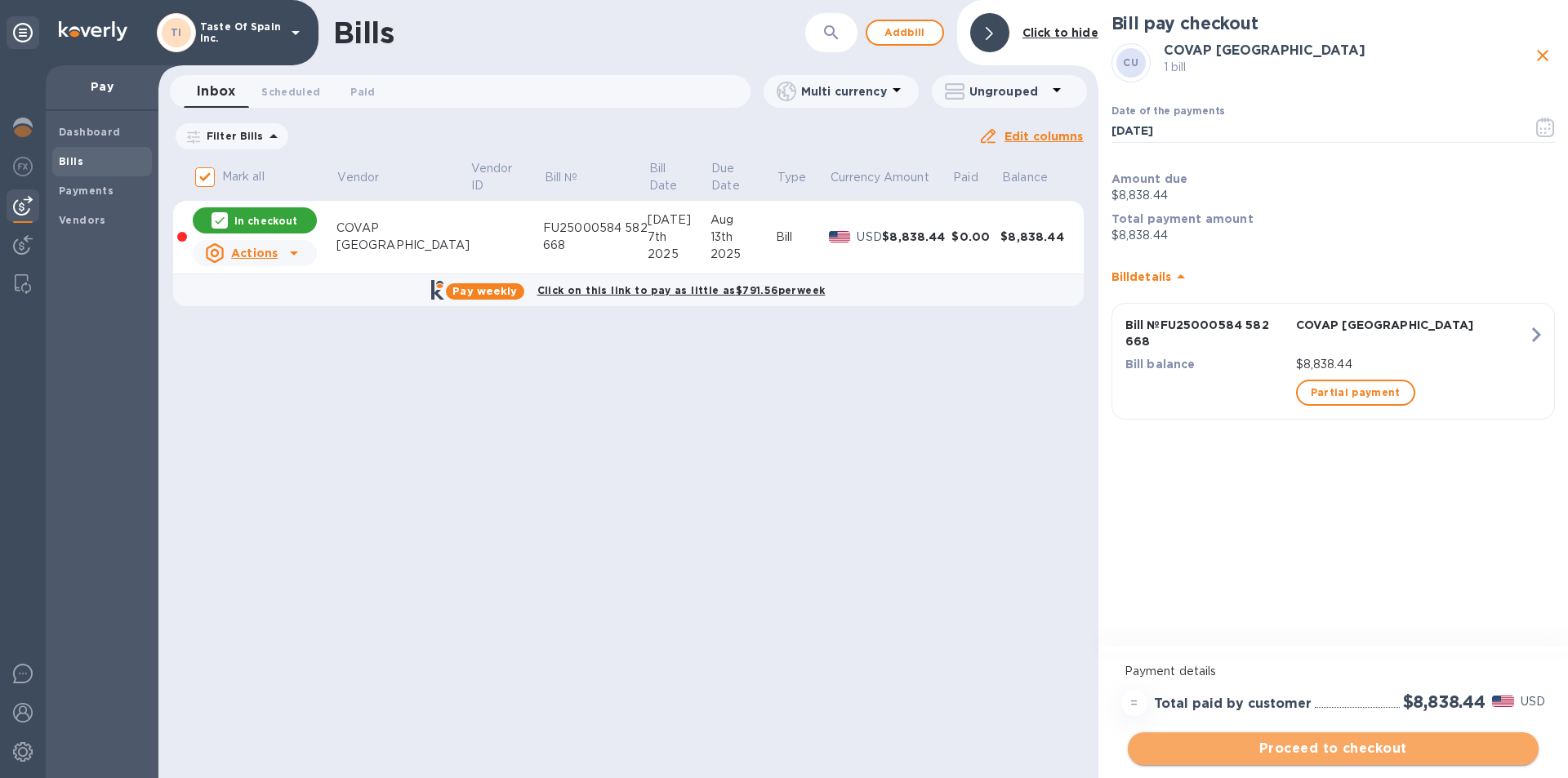
click at [1370, 744] on span "Proceed to checkout" at bounding box center [1334, 748] width 384 height 20
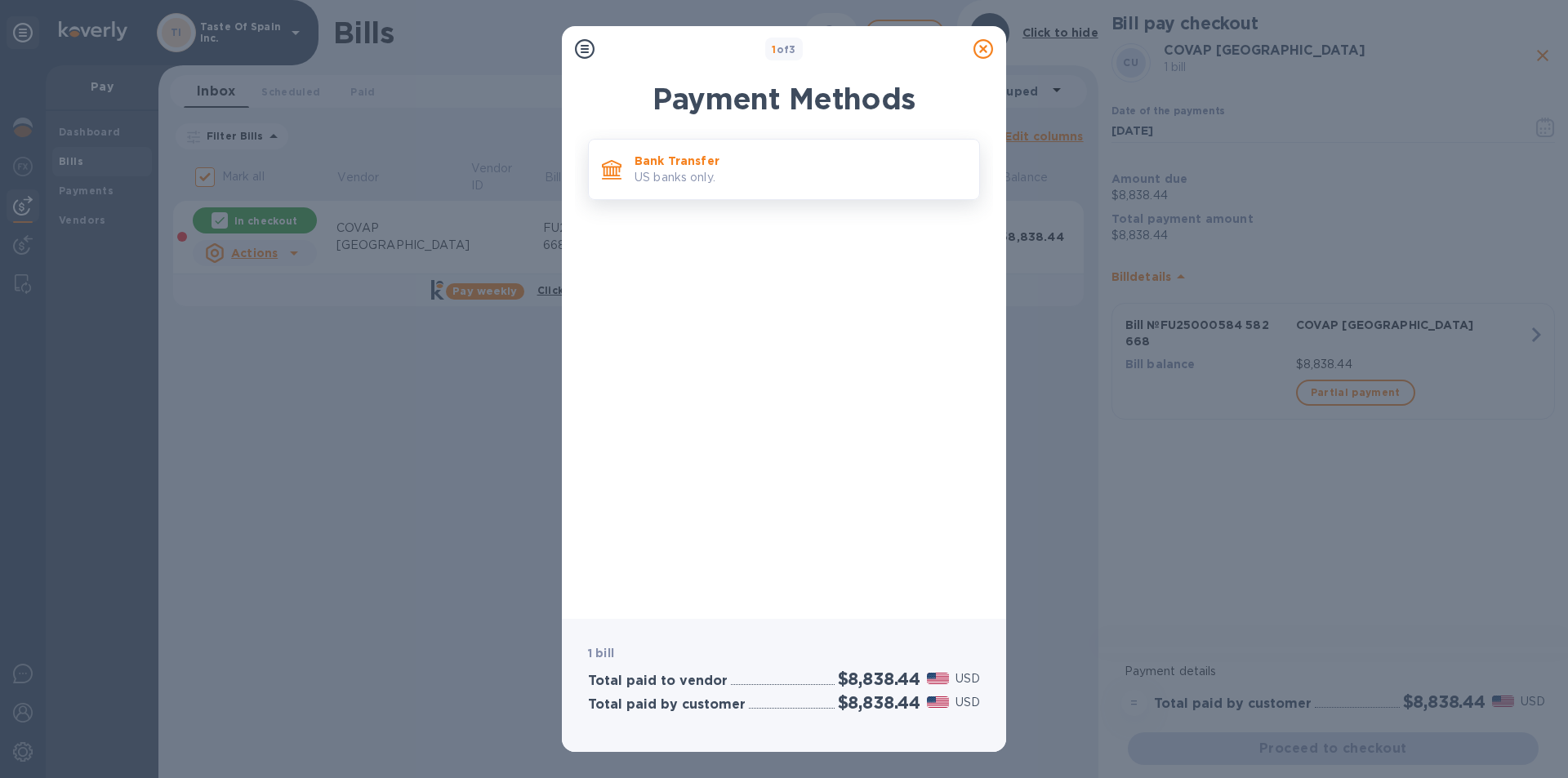
click at [745, 169] on p "Bank Transfer" at bounding box center [800, 160] width 332 height 16
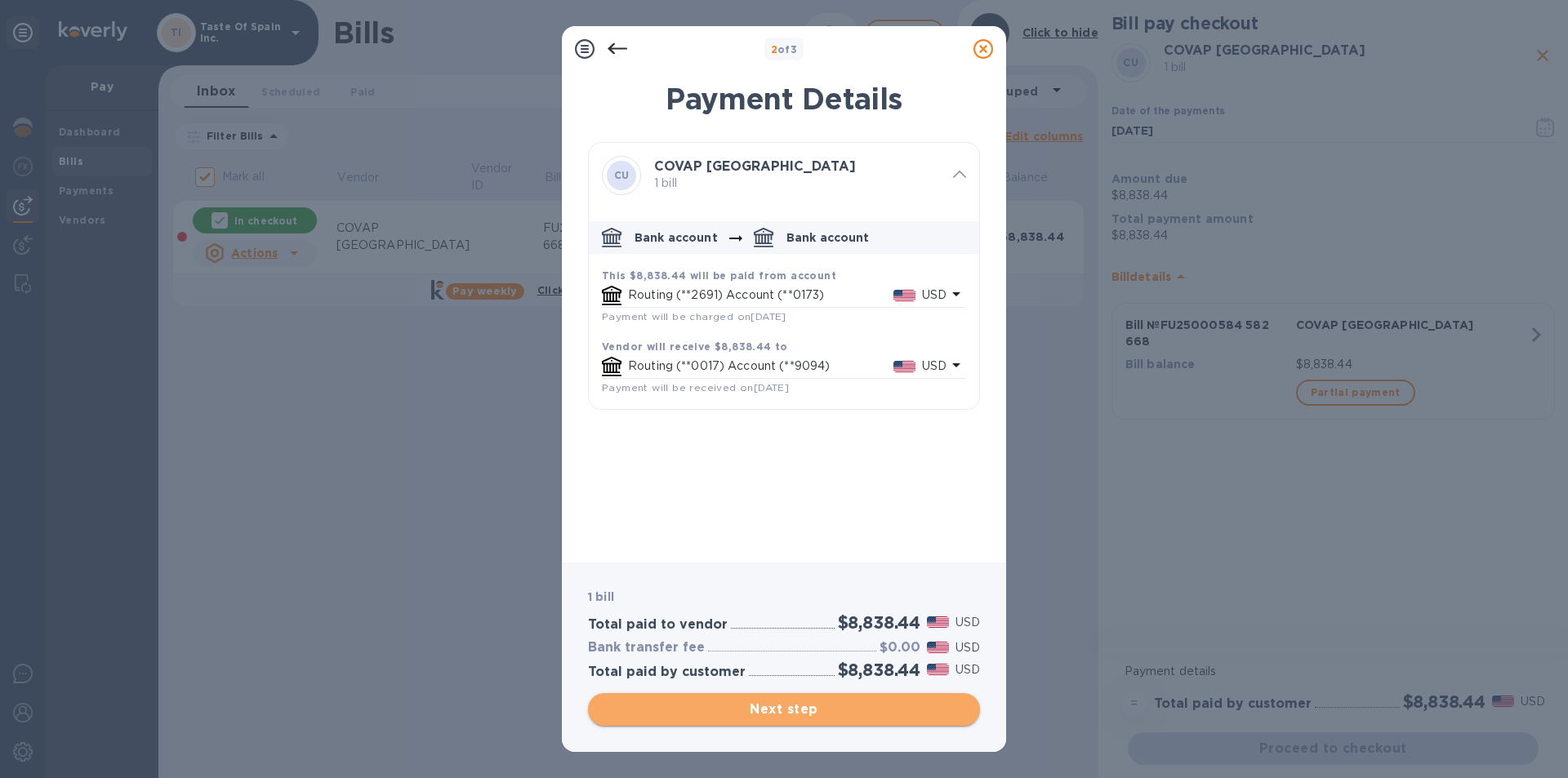
click at [817, 712] on span "Next step" at bounding box center [784, 709] width 365 height 20
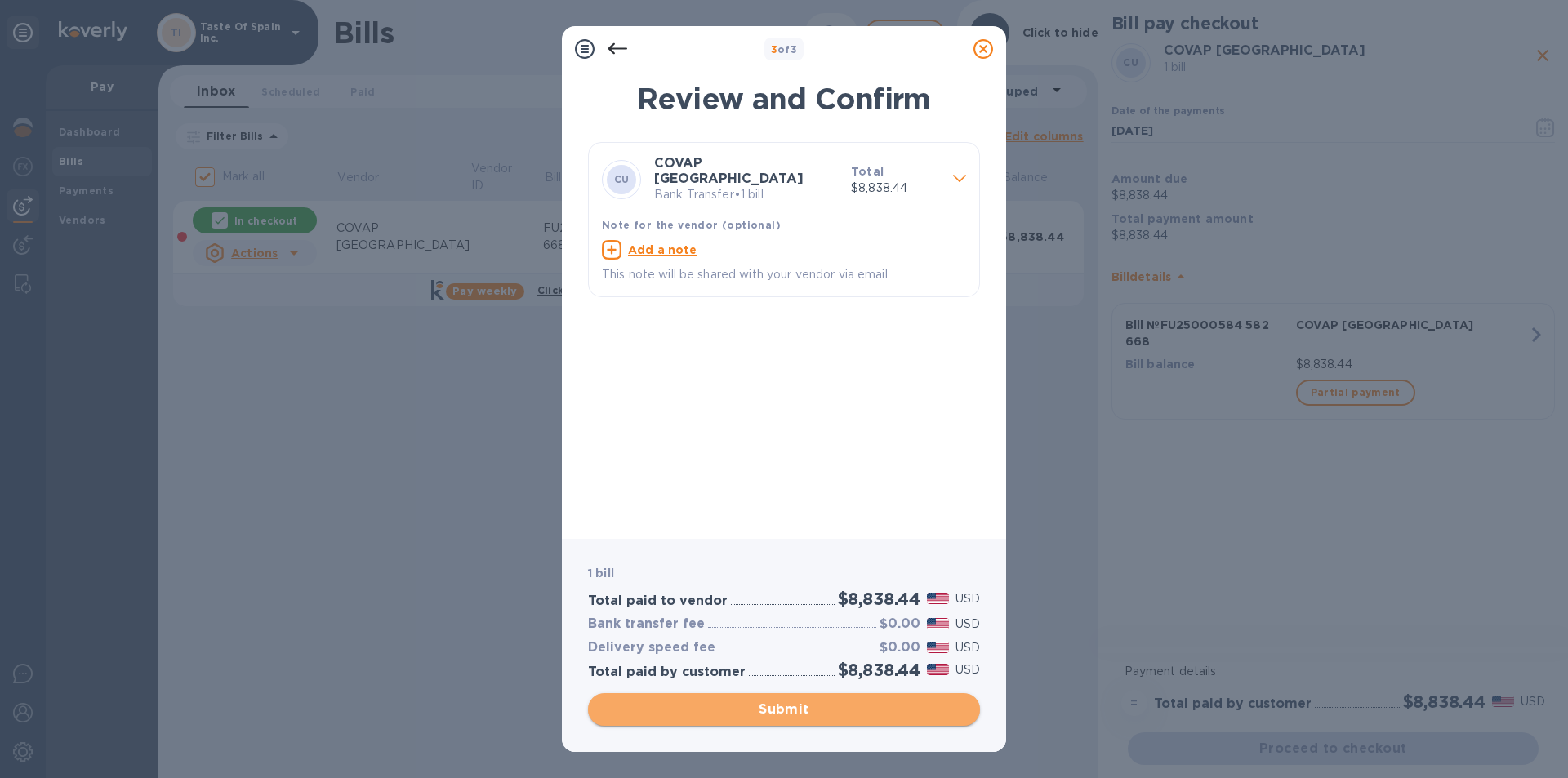
click at [817, 712] on span "Submit" at bounding box center [784, 709] width 365 height 20
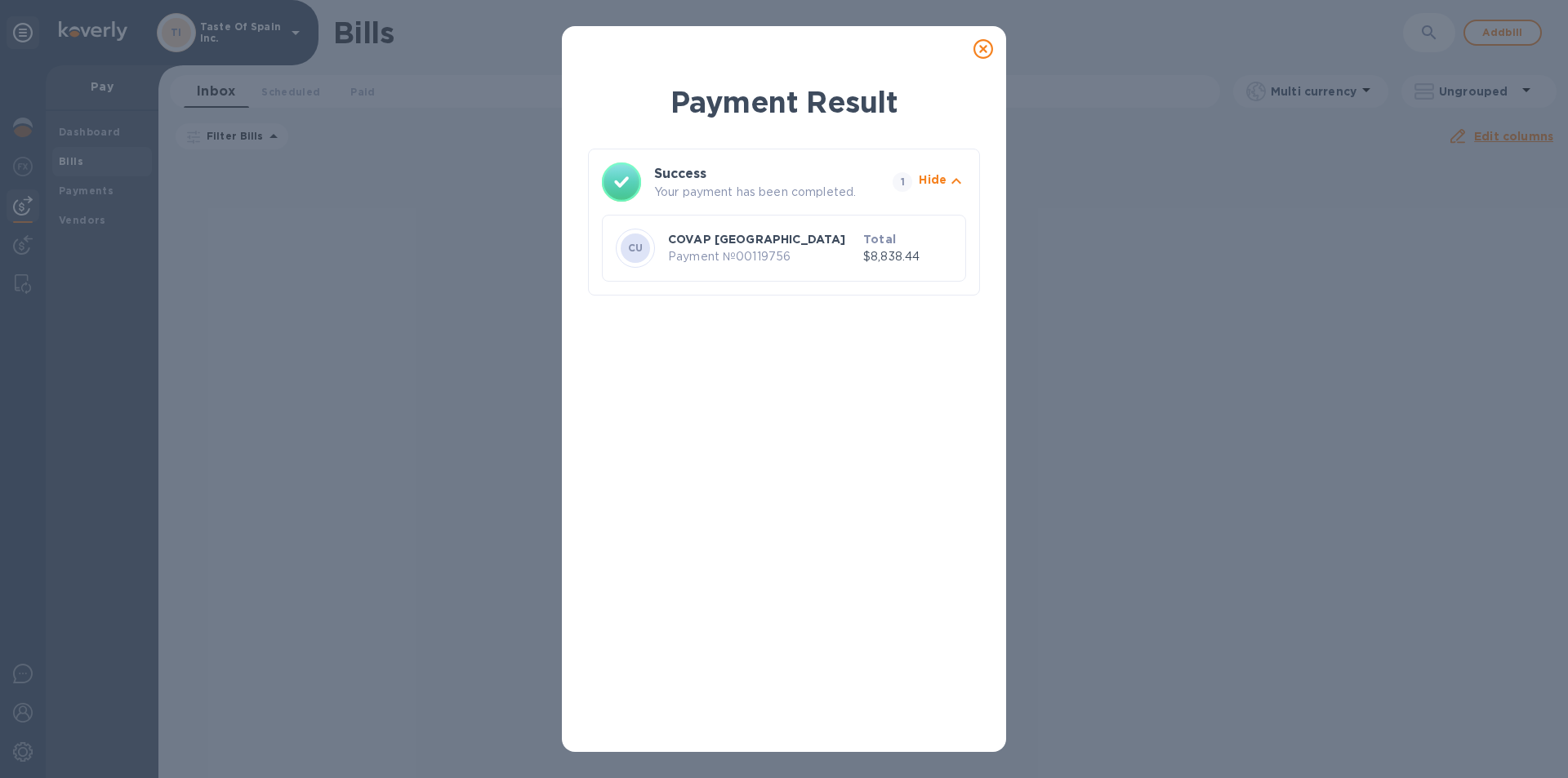
click at [988, 49] on icon at bounding box center [983, 48] width 20 height 20
